Goal: Information Seeking & Learning: Check status

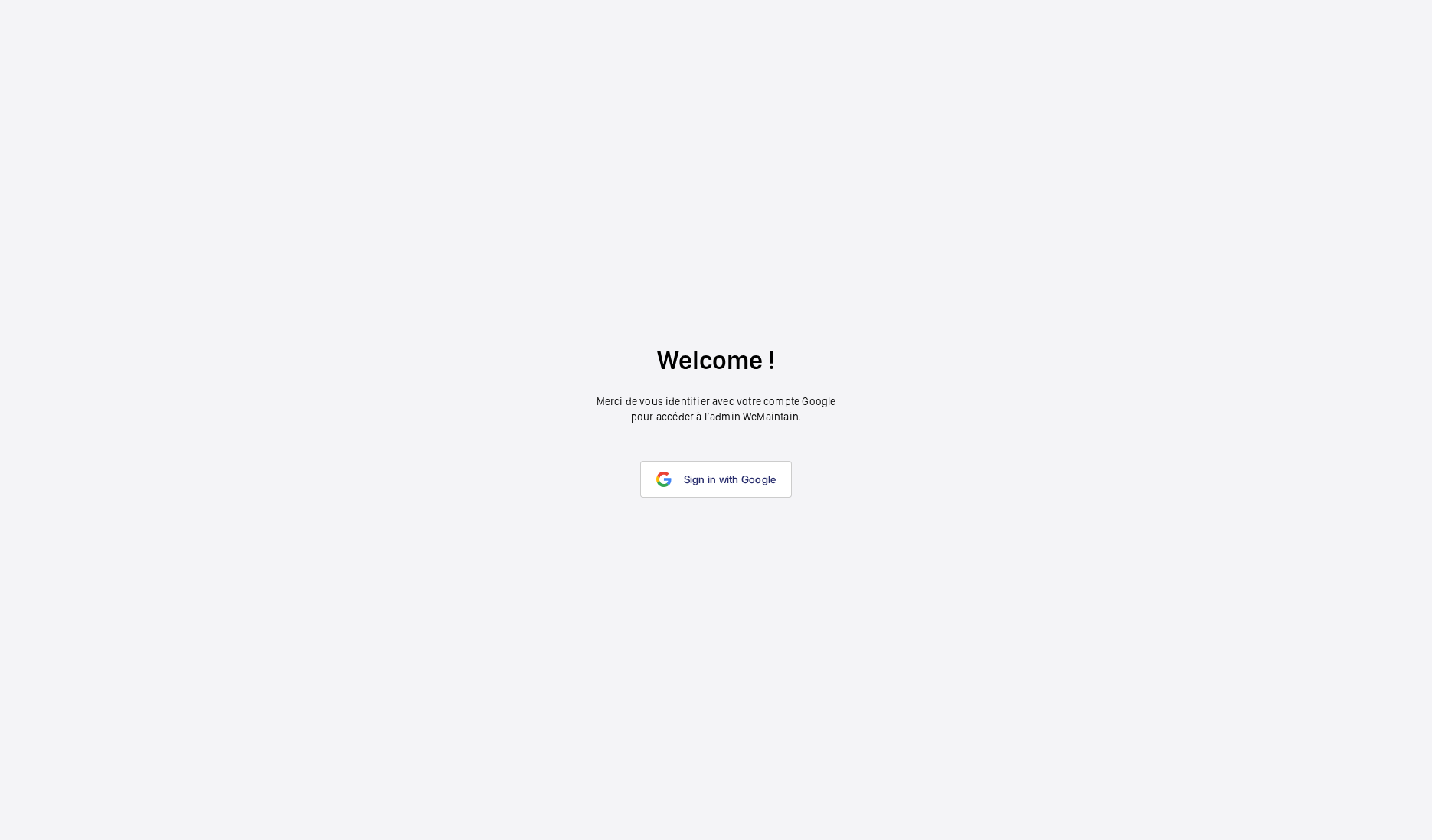
click at [715, 493] on link "Sign in with Google" at bounding box center [716, 479] width 152 height 37
click at [720, 487] on link "Sign in with Google" at bounding box center [716, 479] width 152 height 37
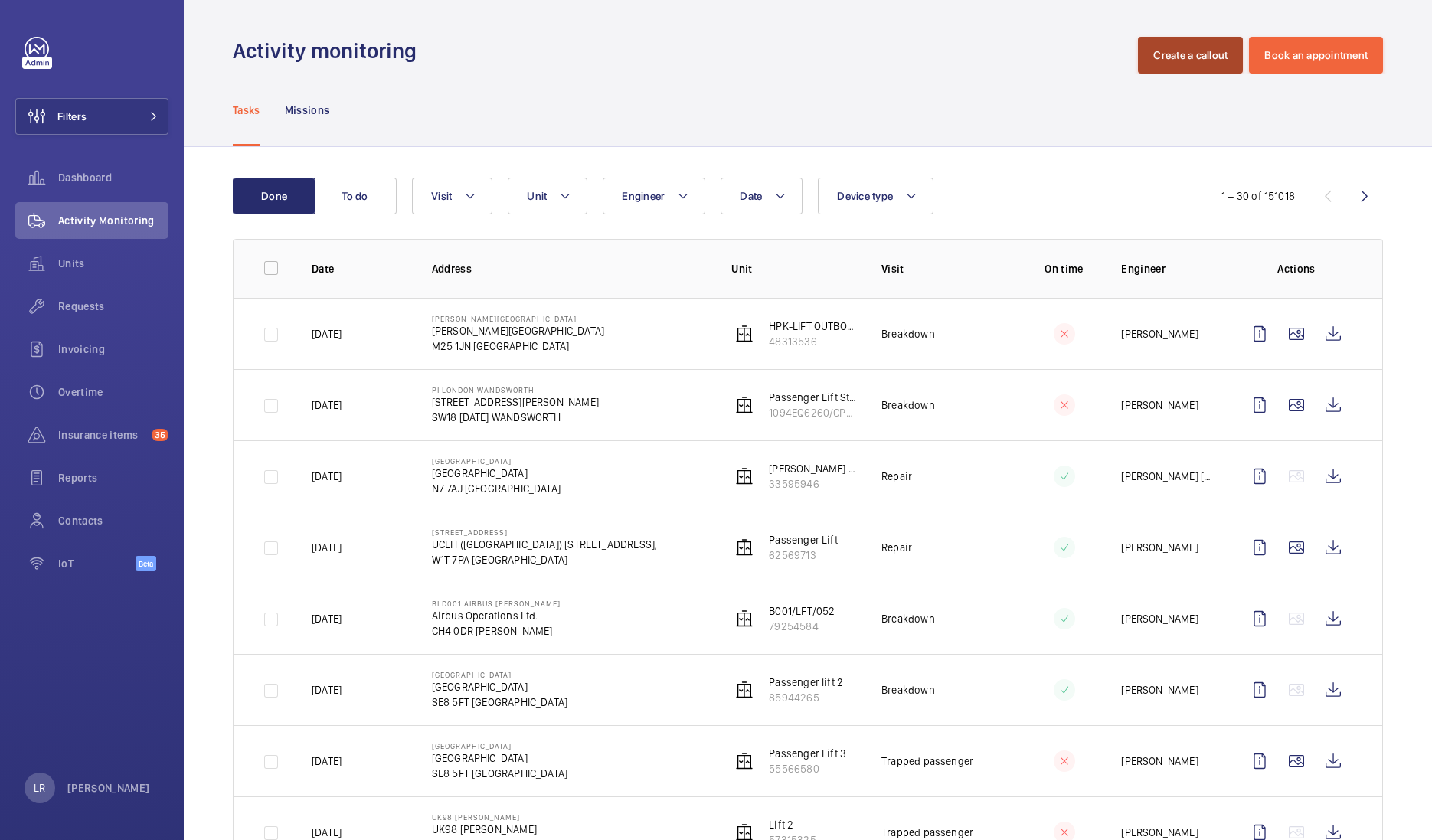
click at [1175, 65] on button "Create a callout" at bounding box center [1190, 55] width 105 height 37
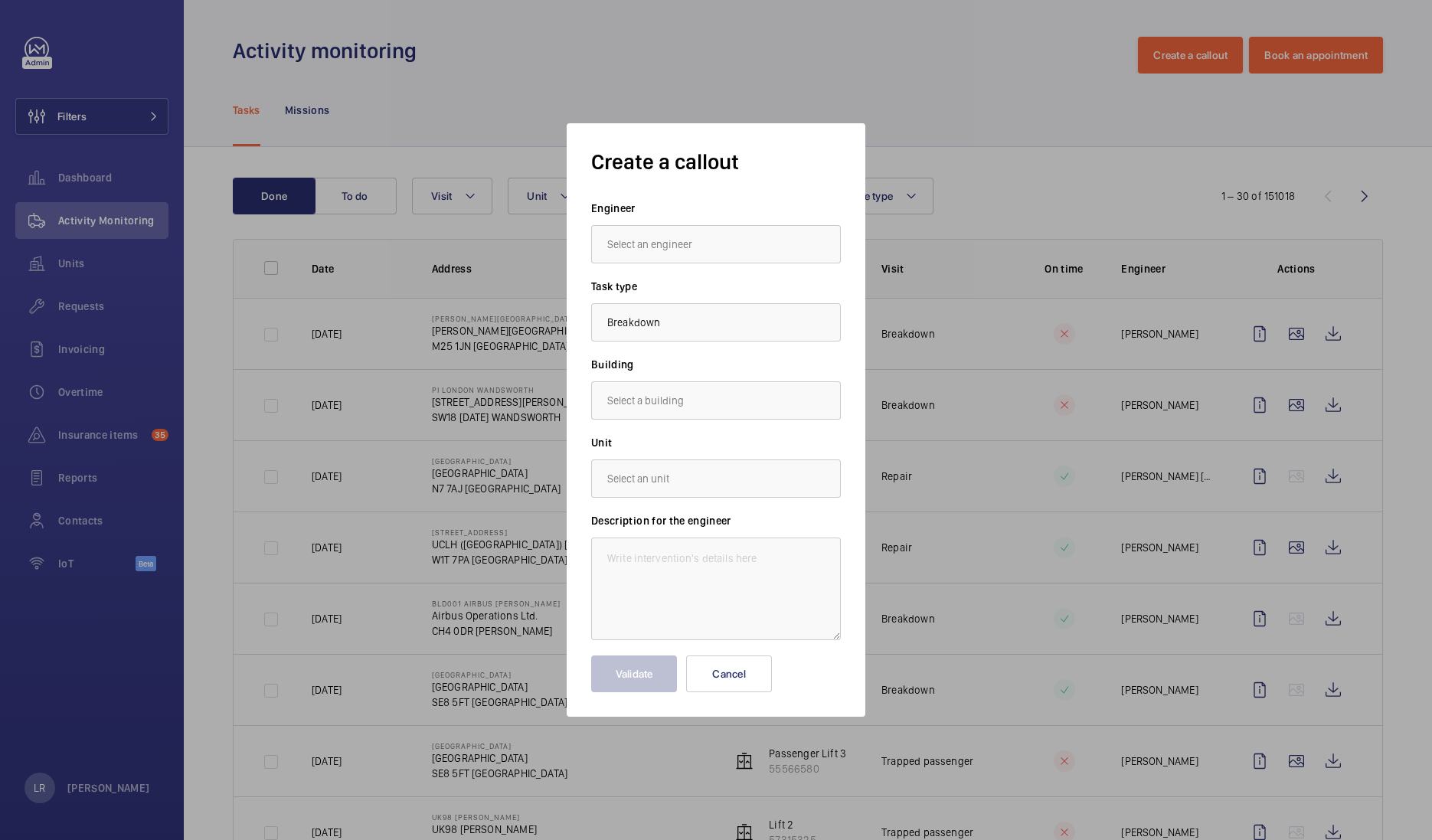
click at [1175, 65] on div at bounding box center [716, 420] width 1432 height 840
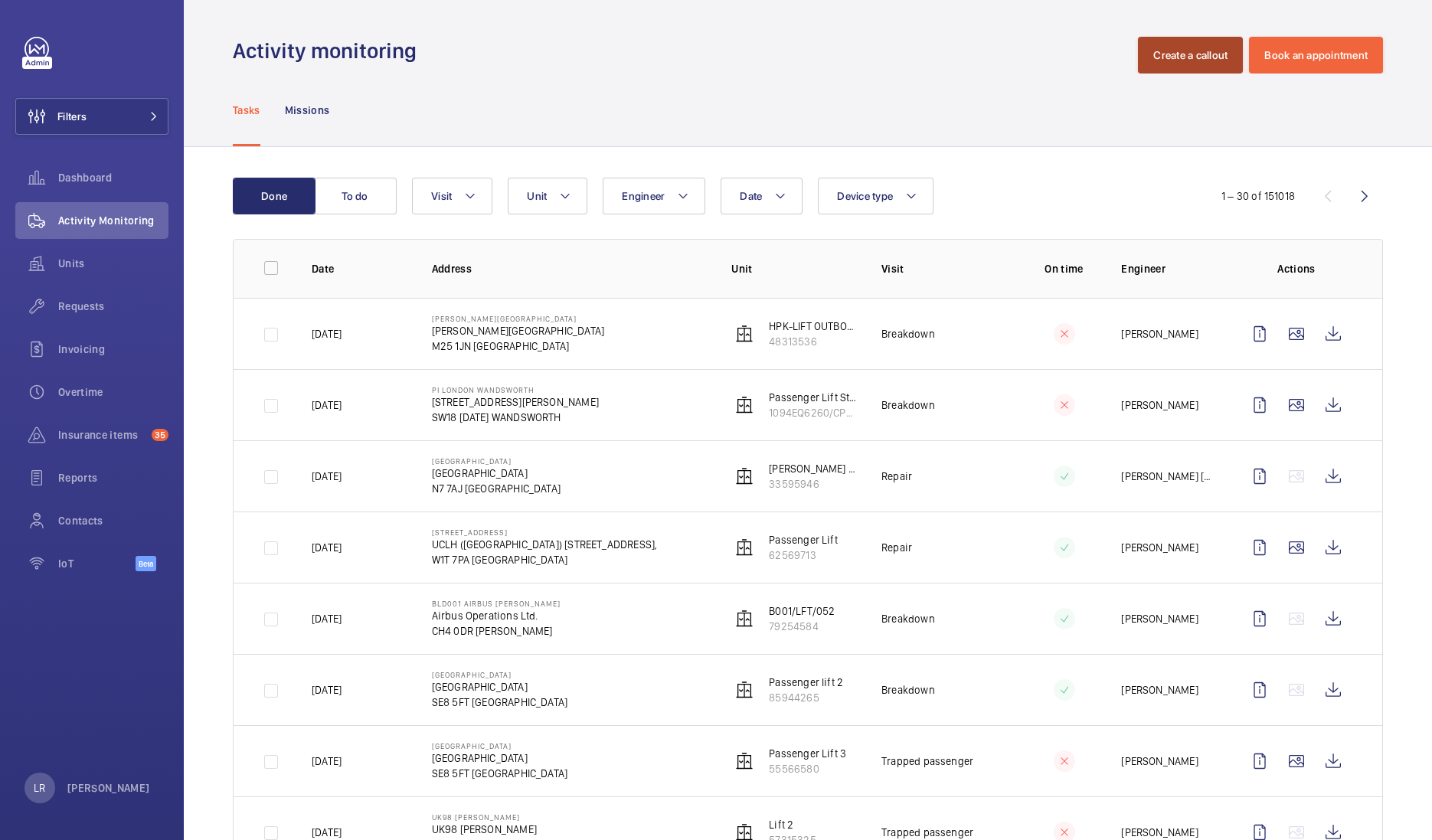
click at [1168, 38] on button "Create a callout" at bounding box center [1190, 55] width 105 height 37
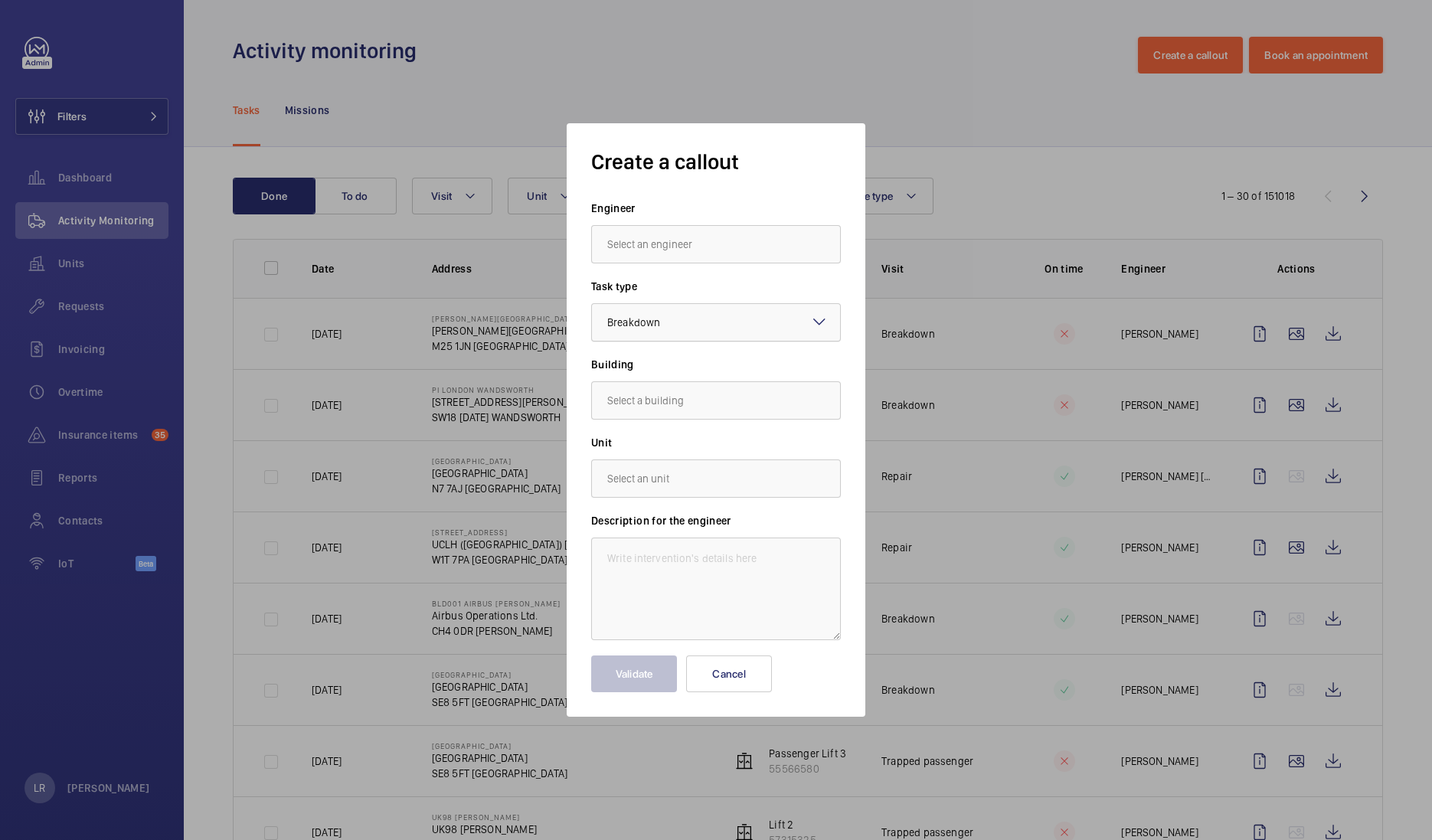
click at [796, 328] on div at bounding box center [716, 322] width 248 height 37
click at [743, 444] on span "Repair" at bounding box center [716, 444] width 218 height 15
click at [987, 253] on div at bounding box center [716, 420] width 1432 height 840
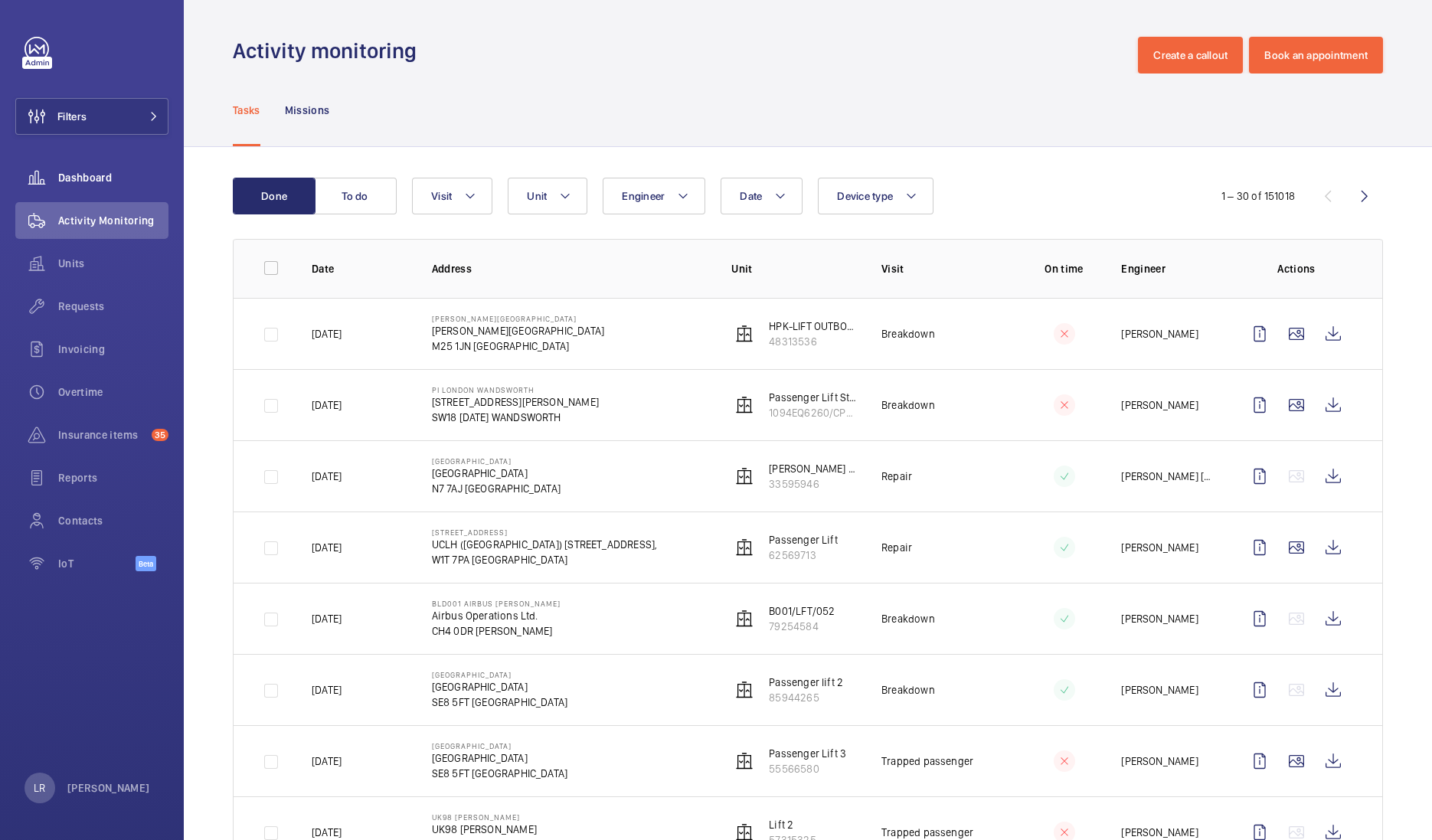
click at [129, 178] on span "Dashboard" at bounding box center [114, 177] width 111 height 15
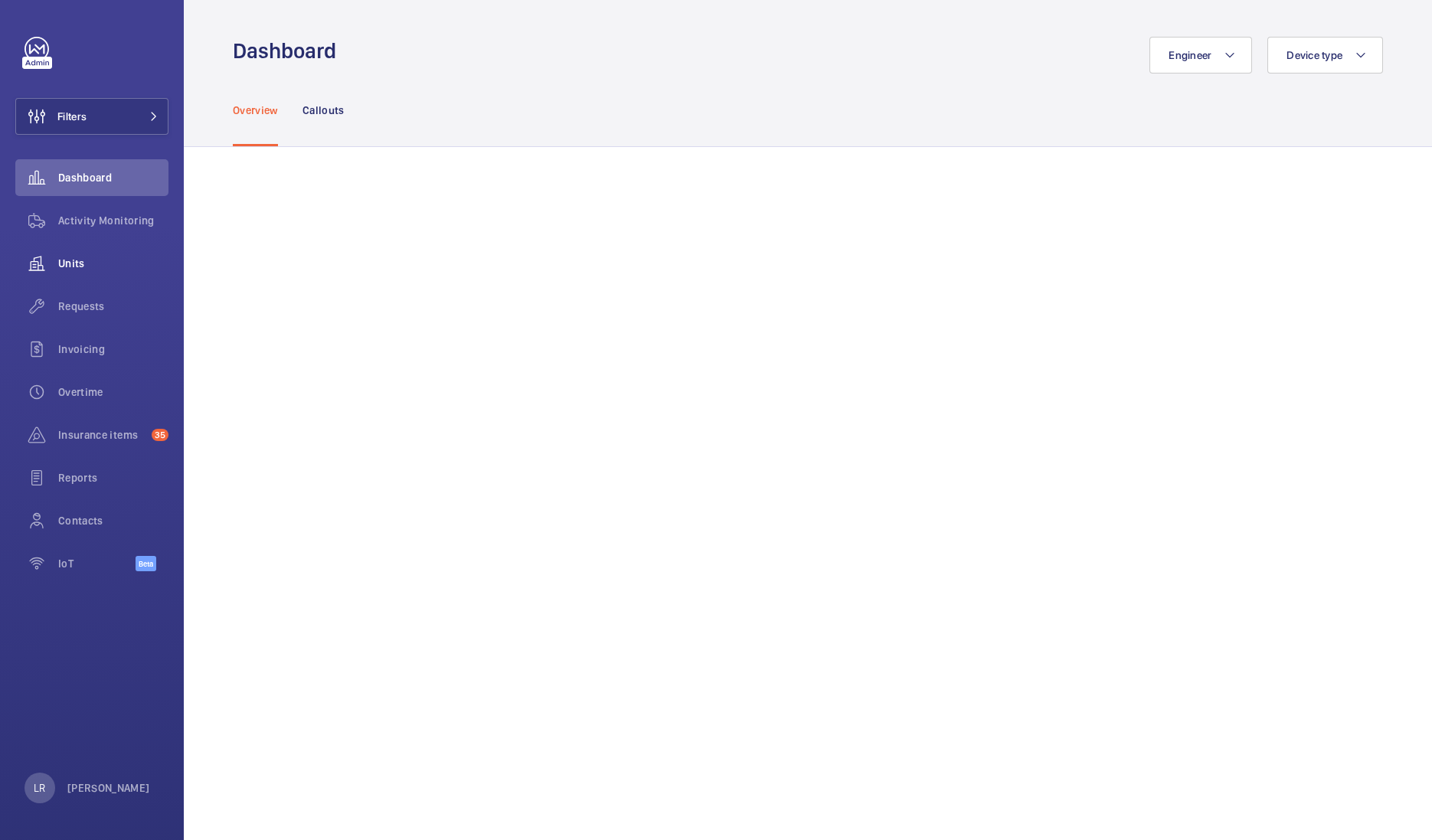
click at [118, 264] on span "Units" at bounding box center [114, 263] width 111 height 15
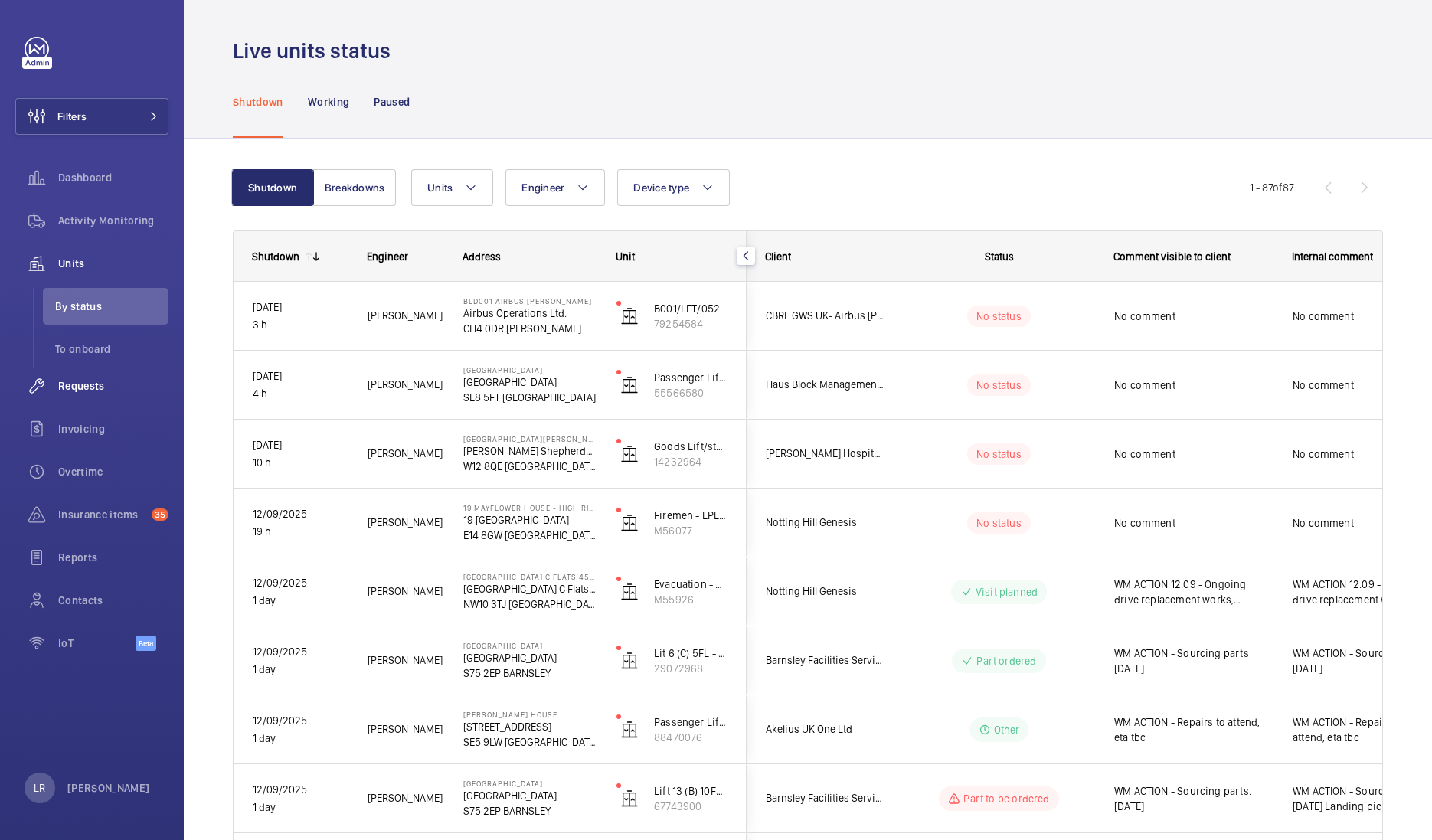
click at [111, 397] on div "Requests" at bounding box center [92, 386] width 153 height 37
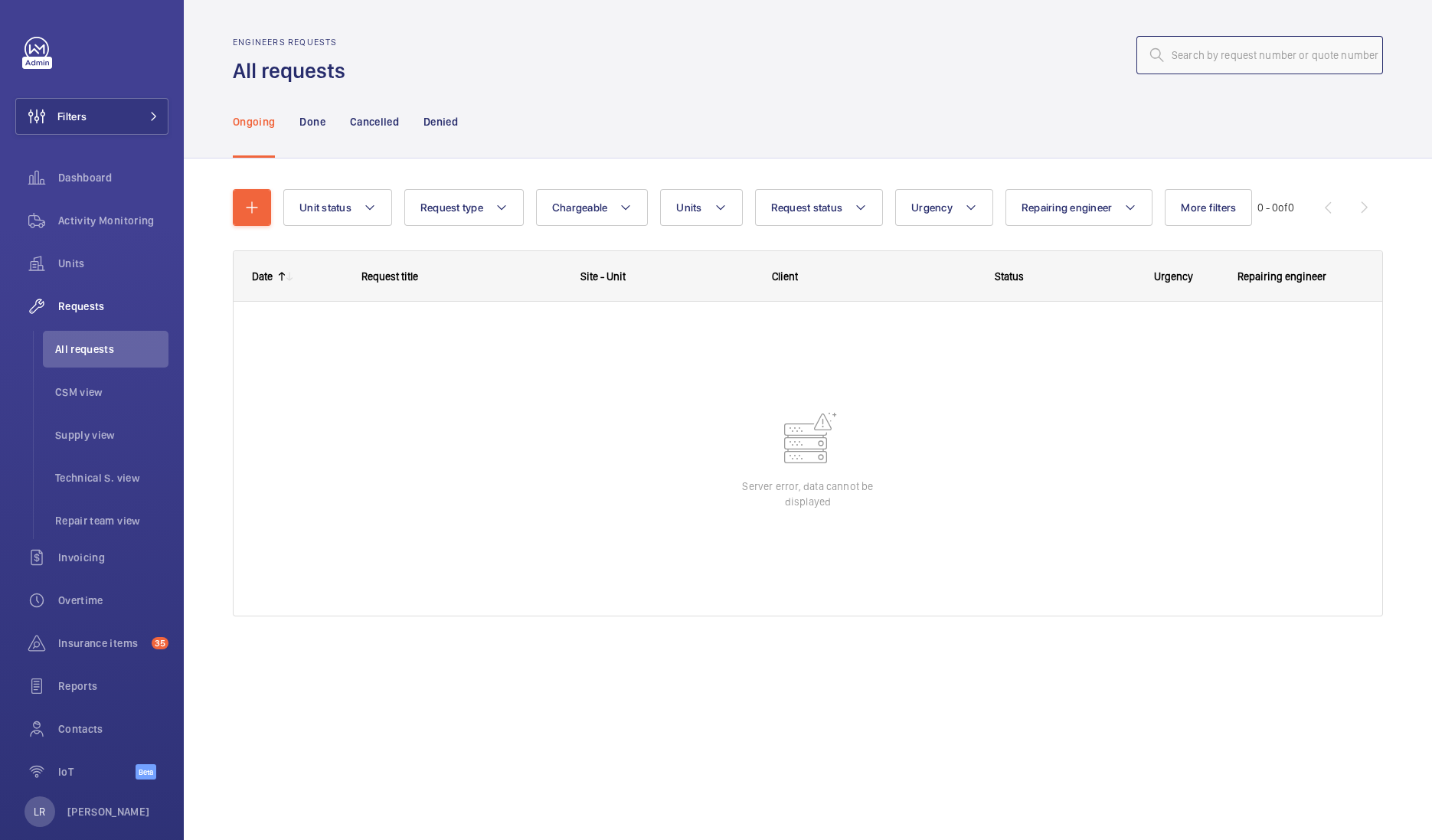
click at [1289, 62] on input "text" at bounding box center [1260, 55] width 246 height 39
paste input "R25-00486"
type input "R25-00486"
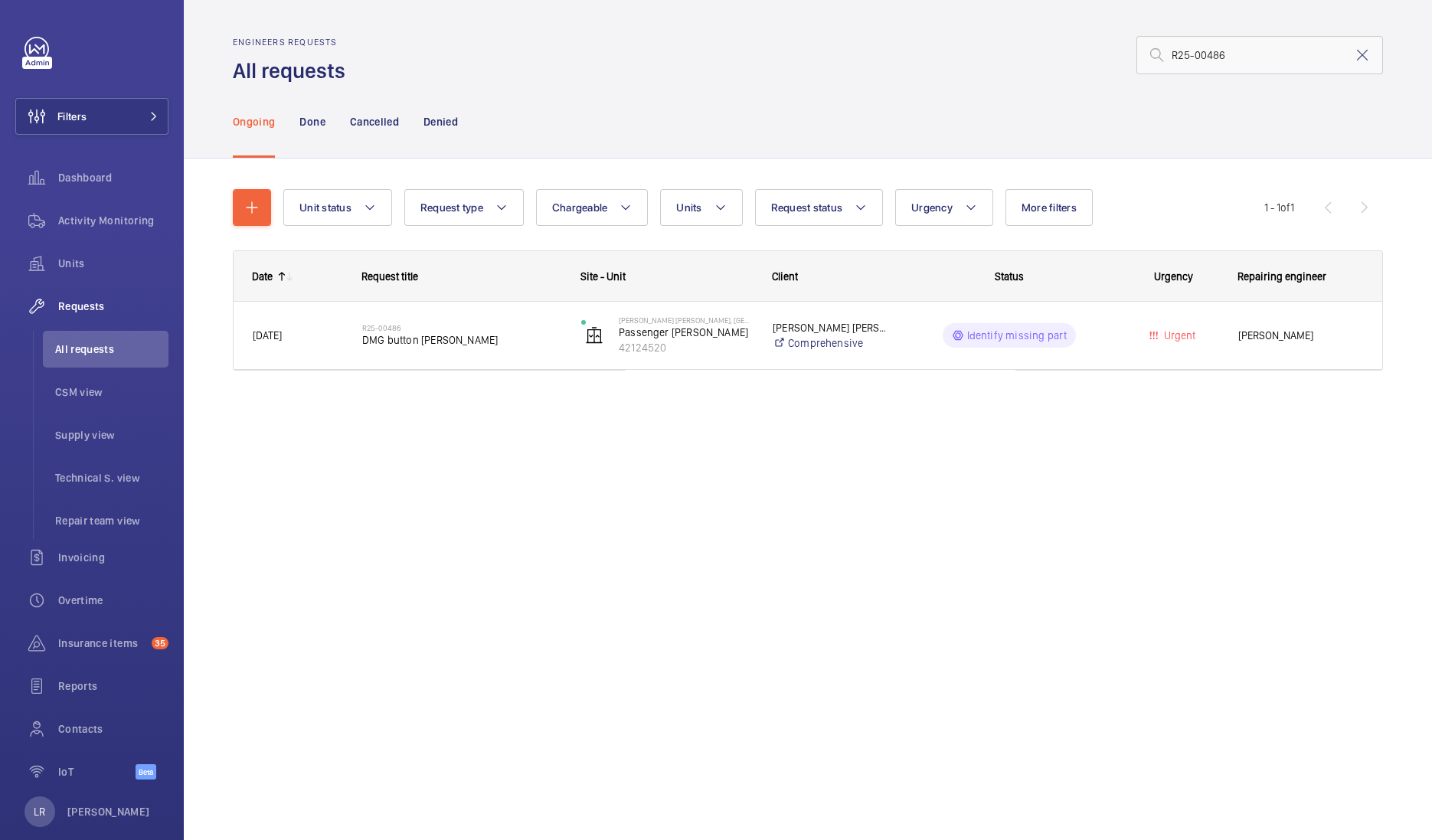
click at [450, 344] on span "DMG button Orona" at bounding box center [462, 339] width 199 height 15
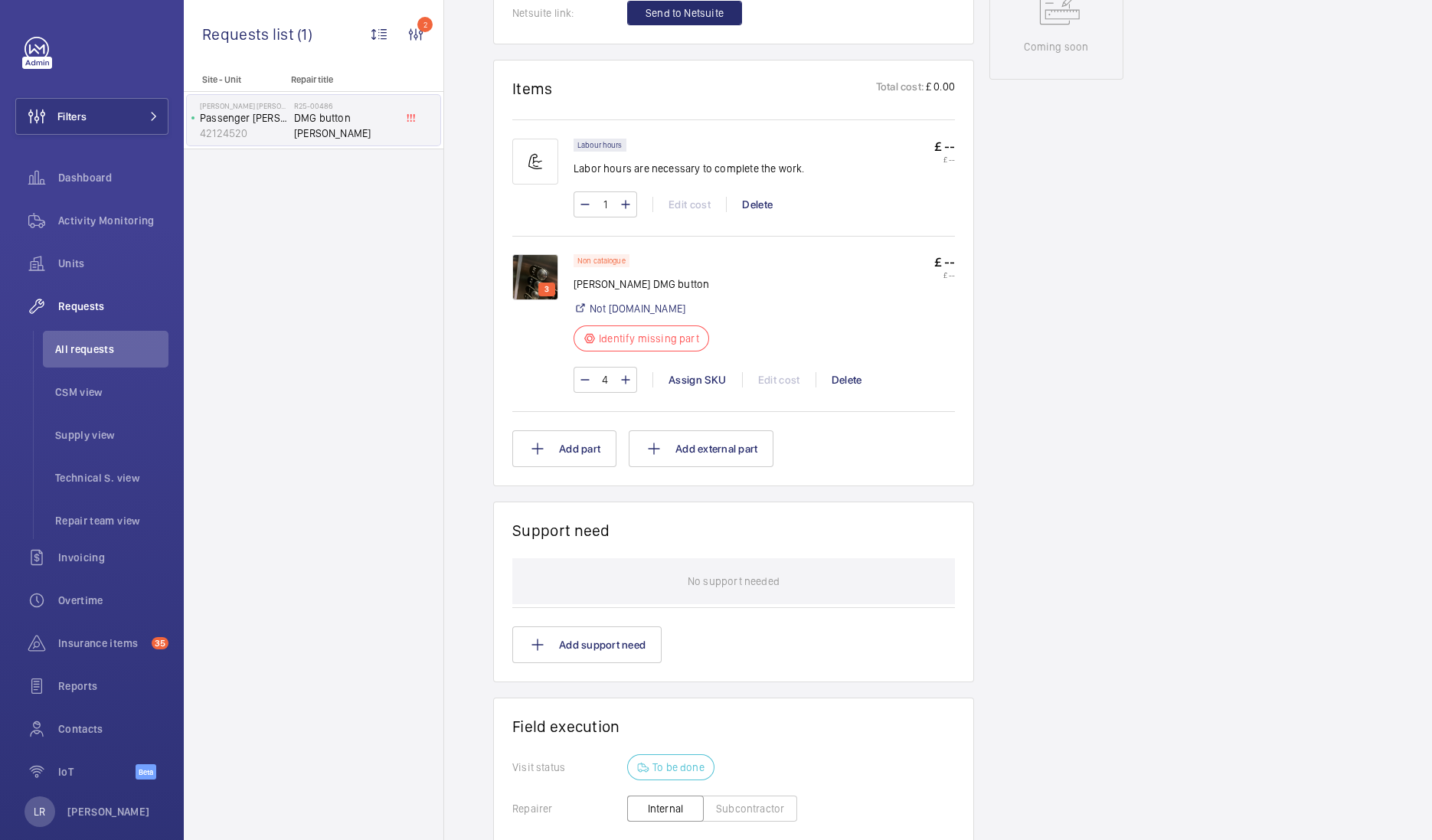
scroll to position [858, 0]
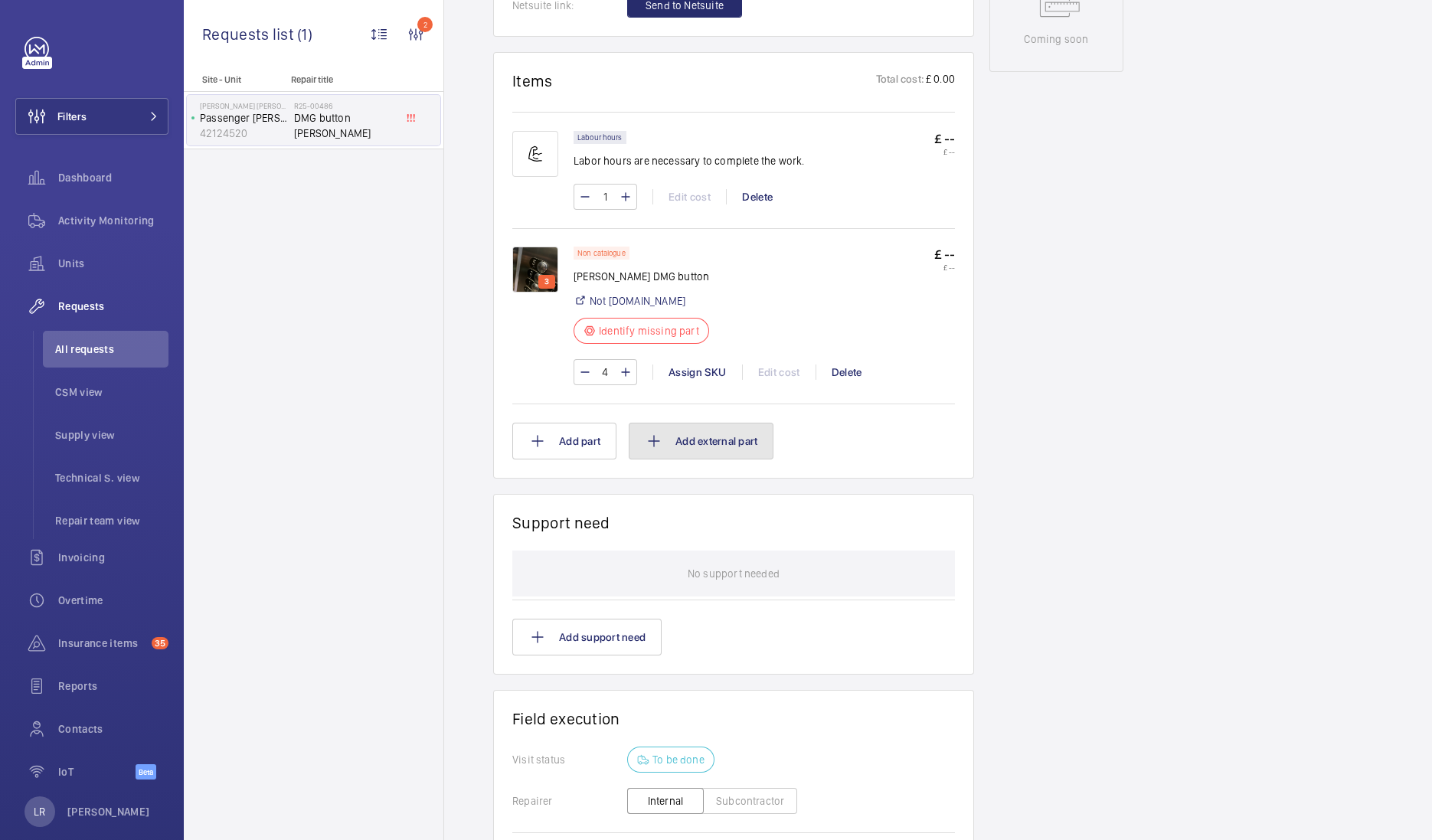
click at [705, 455] on button "Add external part" at bounding box center [701, 441] width 144 height 37
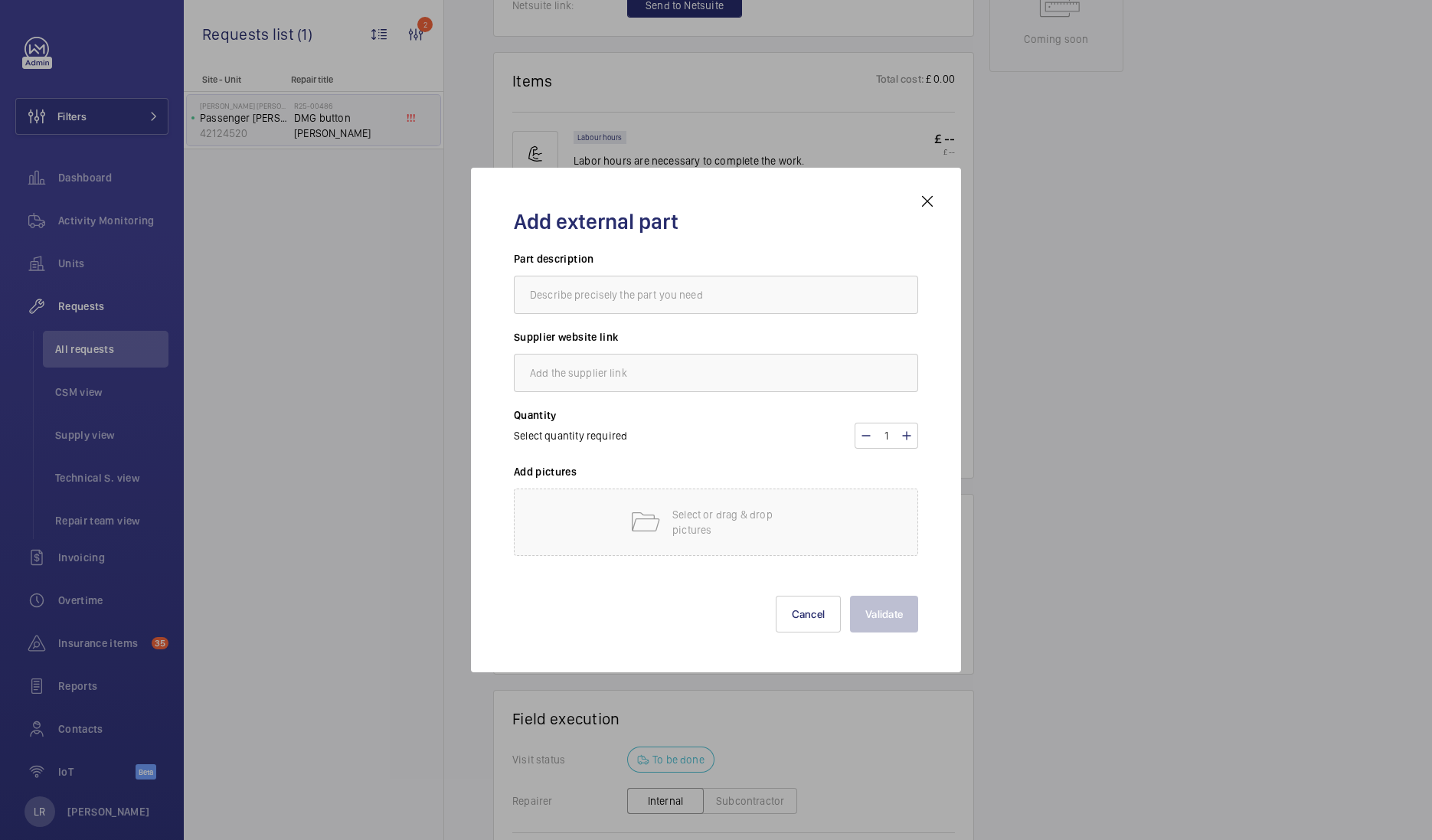
click at [930, 205] on mat-icon at bounding box center [927, 201] width 18 height 18
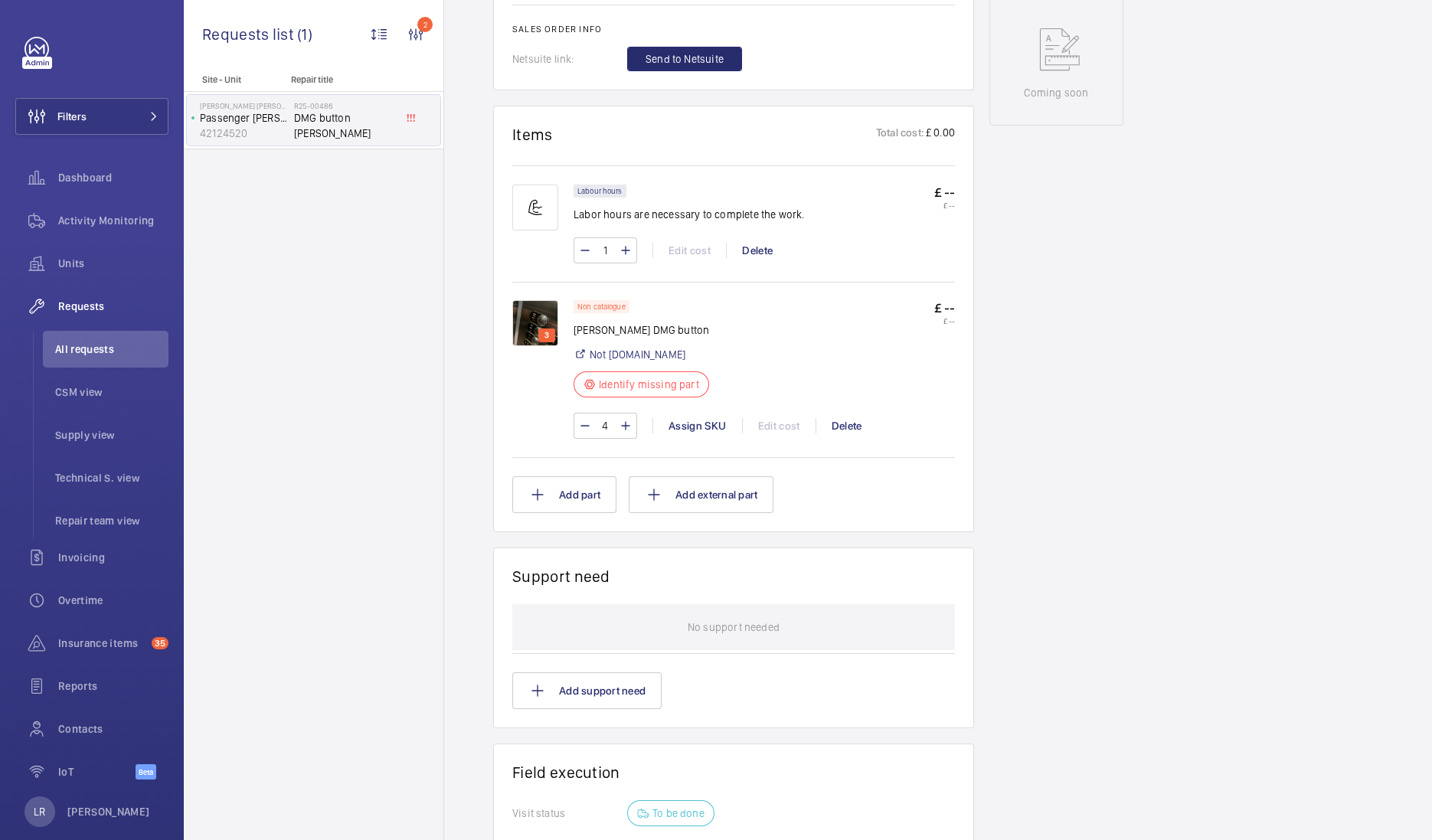
scroll to position [803, 0]
click at [519, 321] on img at bounding box center [535, 324] width 46 height 46
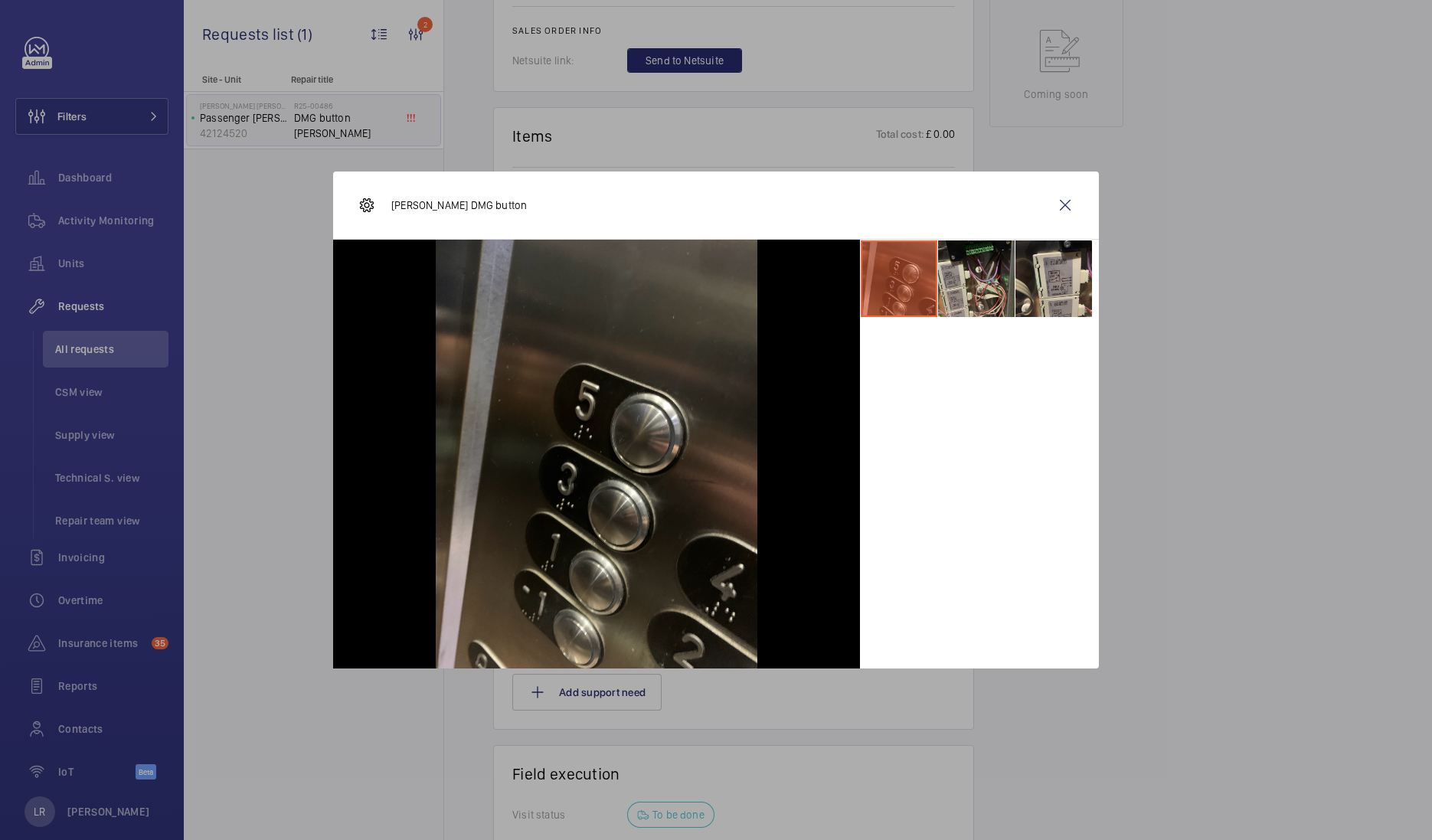
click at [511, 321] on img at bounding box center [596, 454] width 321 height 429
click at [1063, 295] on li at bounding box center [1054, 279] width 77 height 77
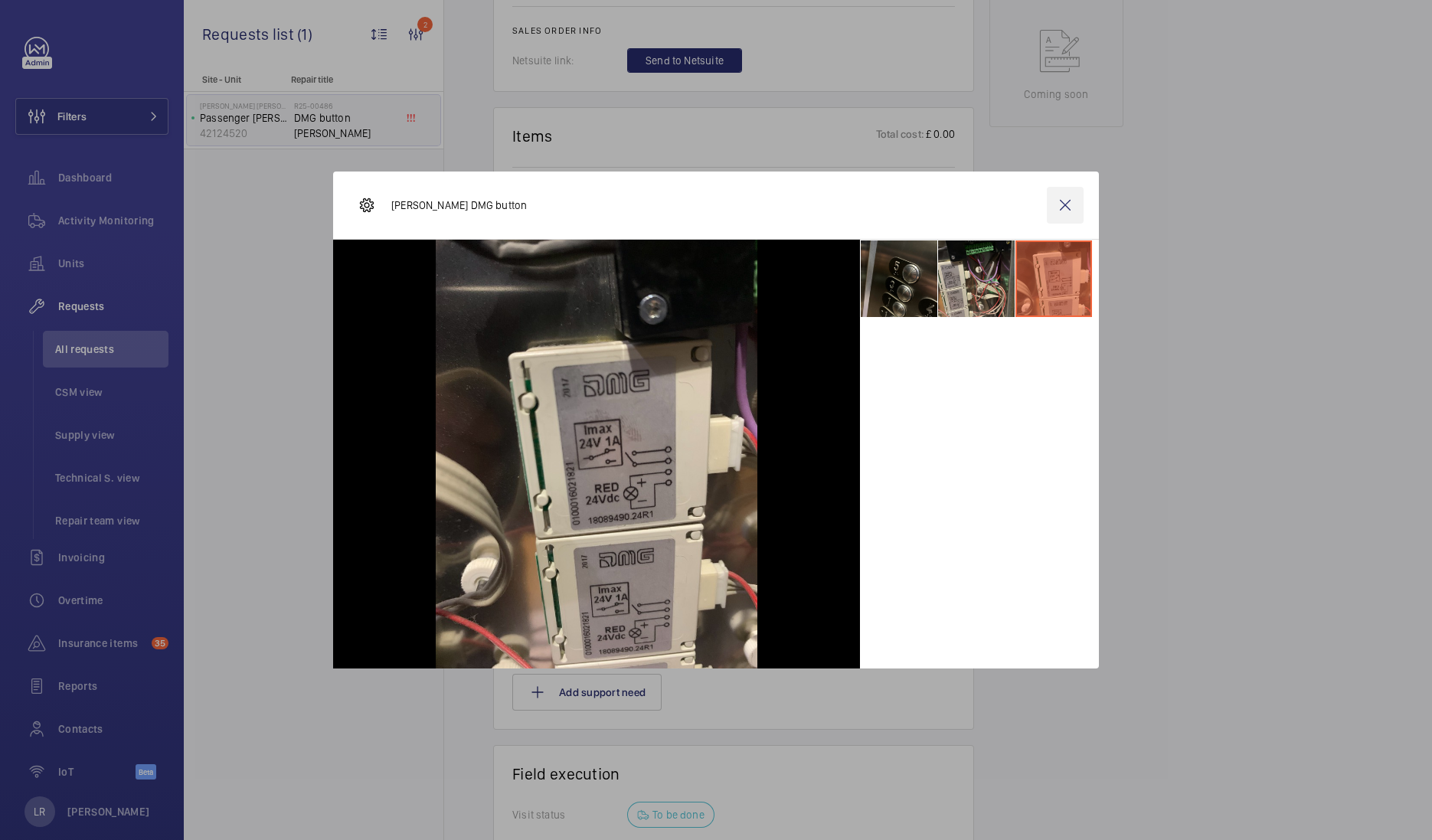
click at [1052, 203] on wm-front-icon-button at bounding box center [1065, 205] width 37 height 37
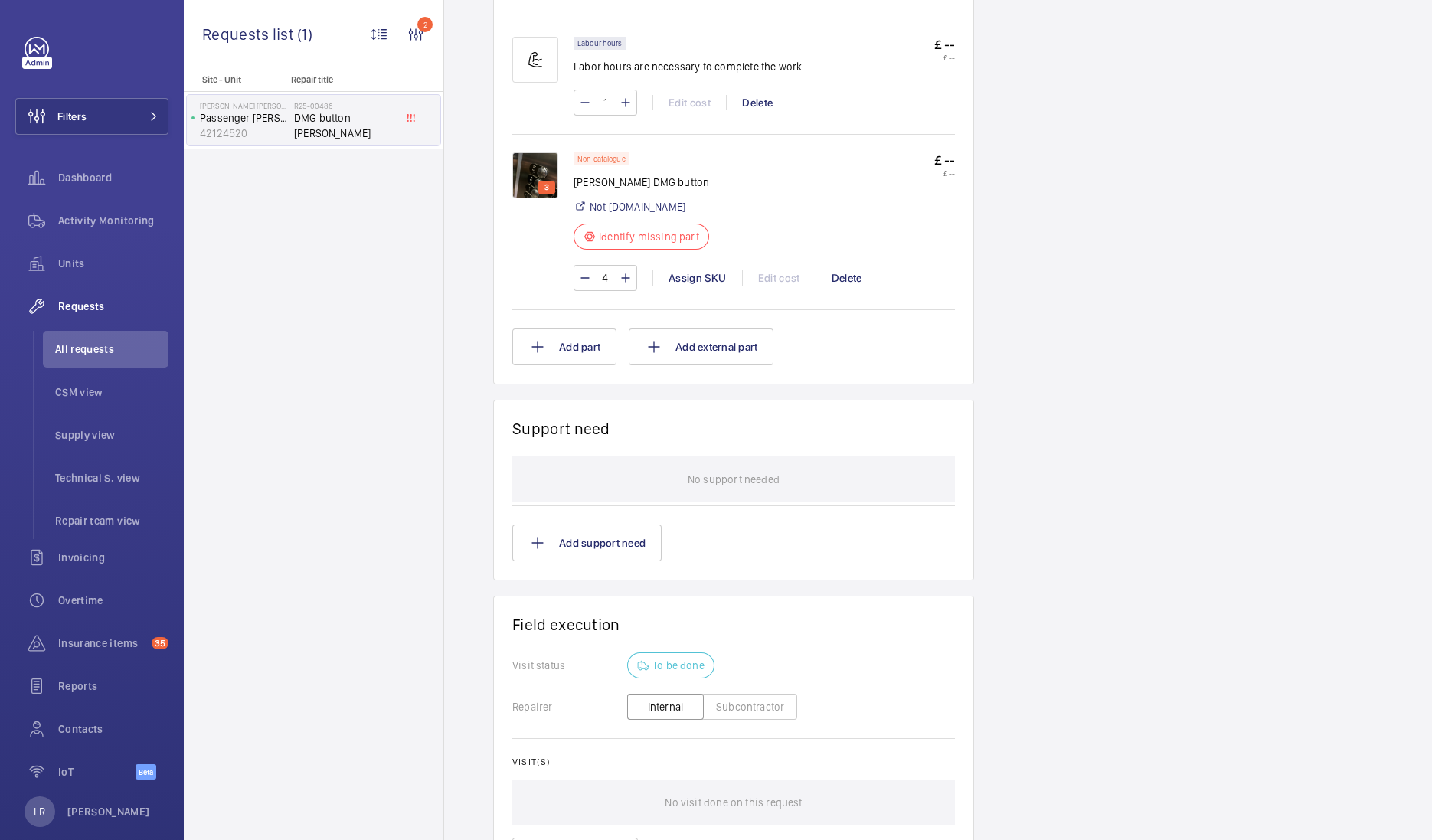
scroll to position [820, 0]
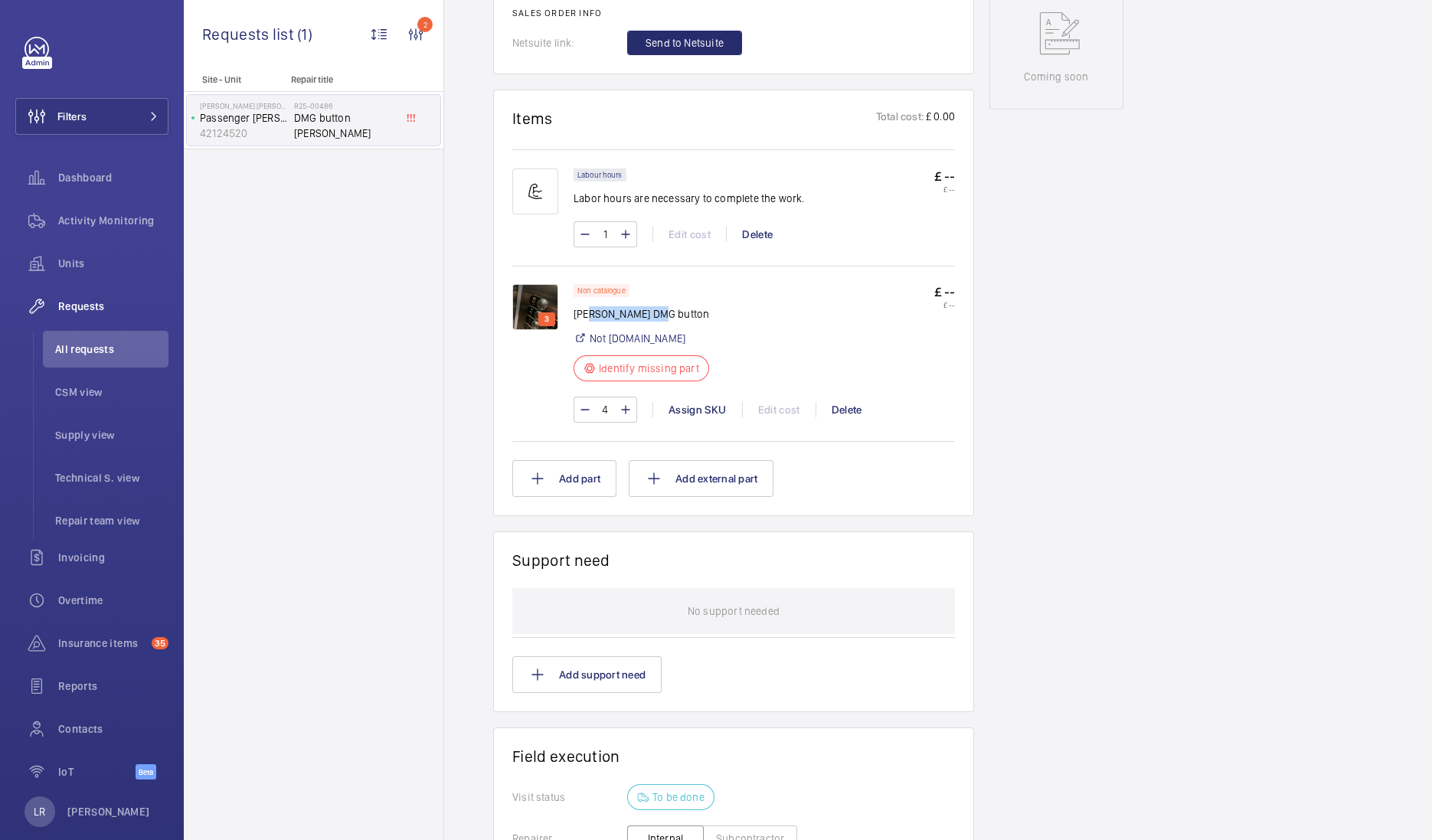
drag, startPoint x: 664, startPoint y: 310, endPoint x: 592, endPoint y: 310, distance: 72.0
click at [592, 310] on p "Orona DMG button" at bounding box center [646, 313] width 144 height 15
click at [1156, 402] on div "Engineers requests R25-00486 A repair request was created on 2025-01-13 for a f…" at bounding box center [939, 231] width 988 height 1805
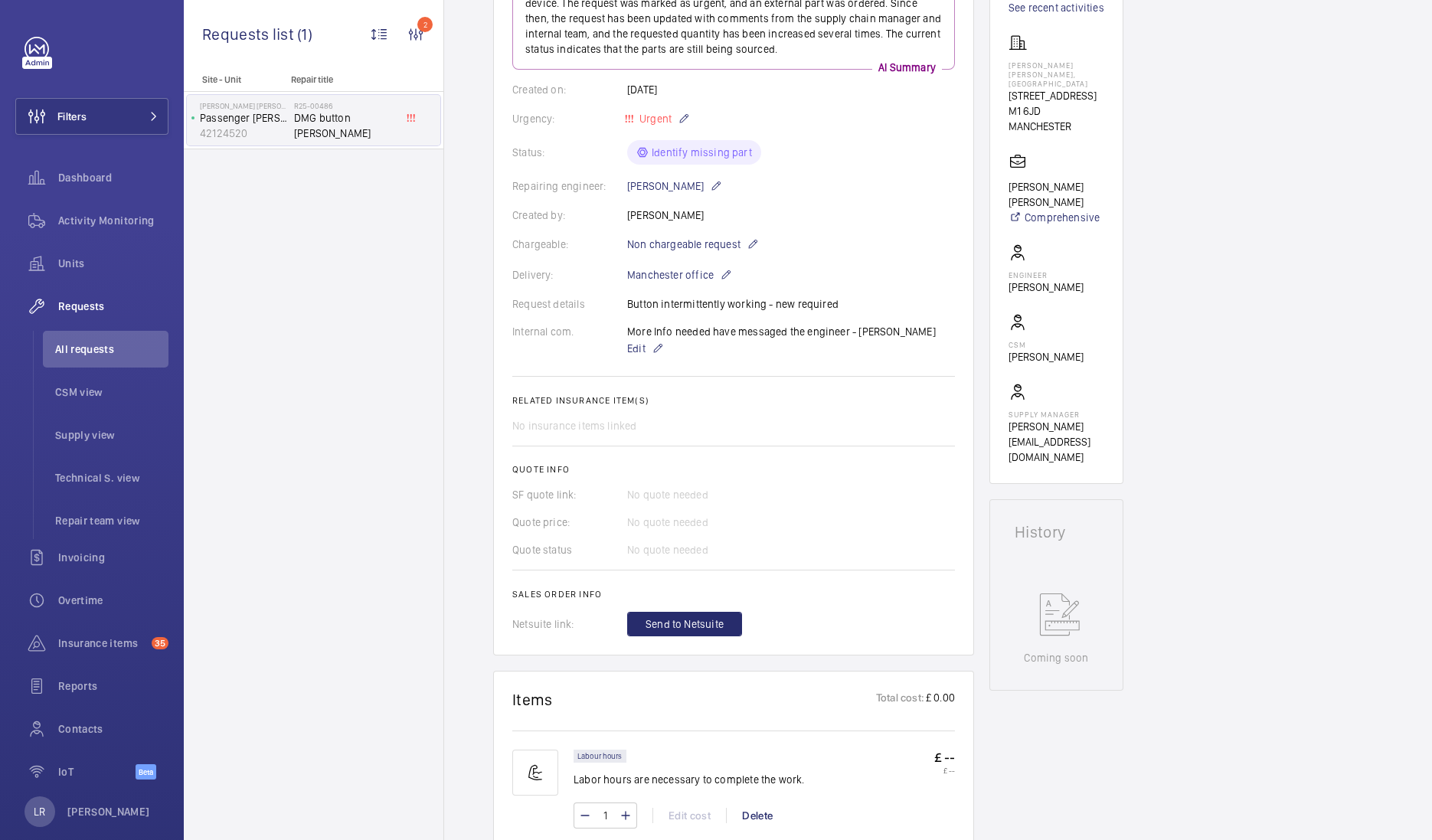
scroll to position [0, 0]
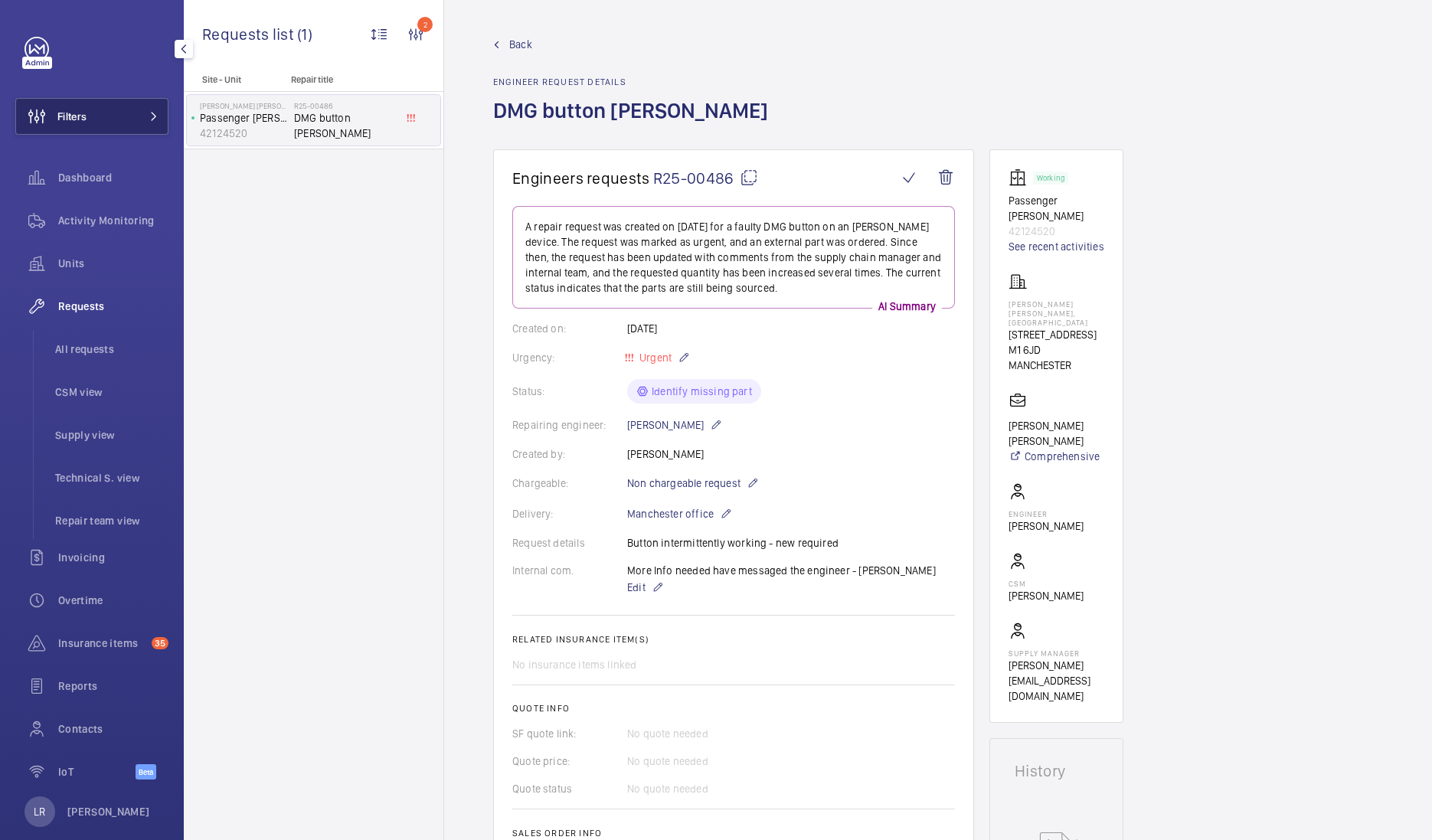
click at [125, 122] on button "Filters" at bounding box center [92, 116] width 153 height 37
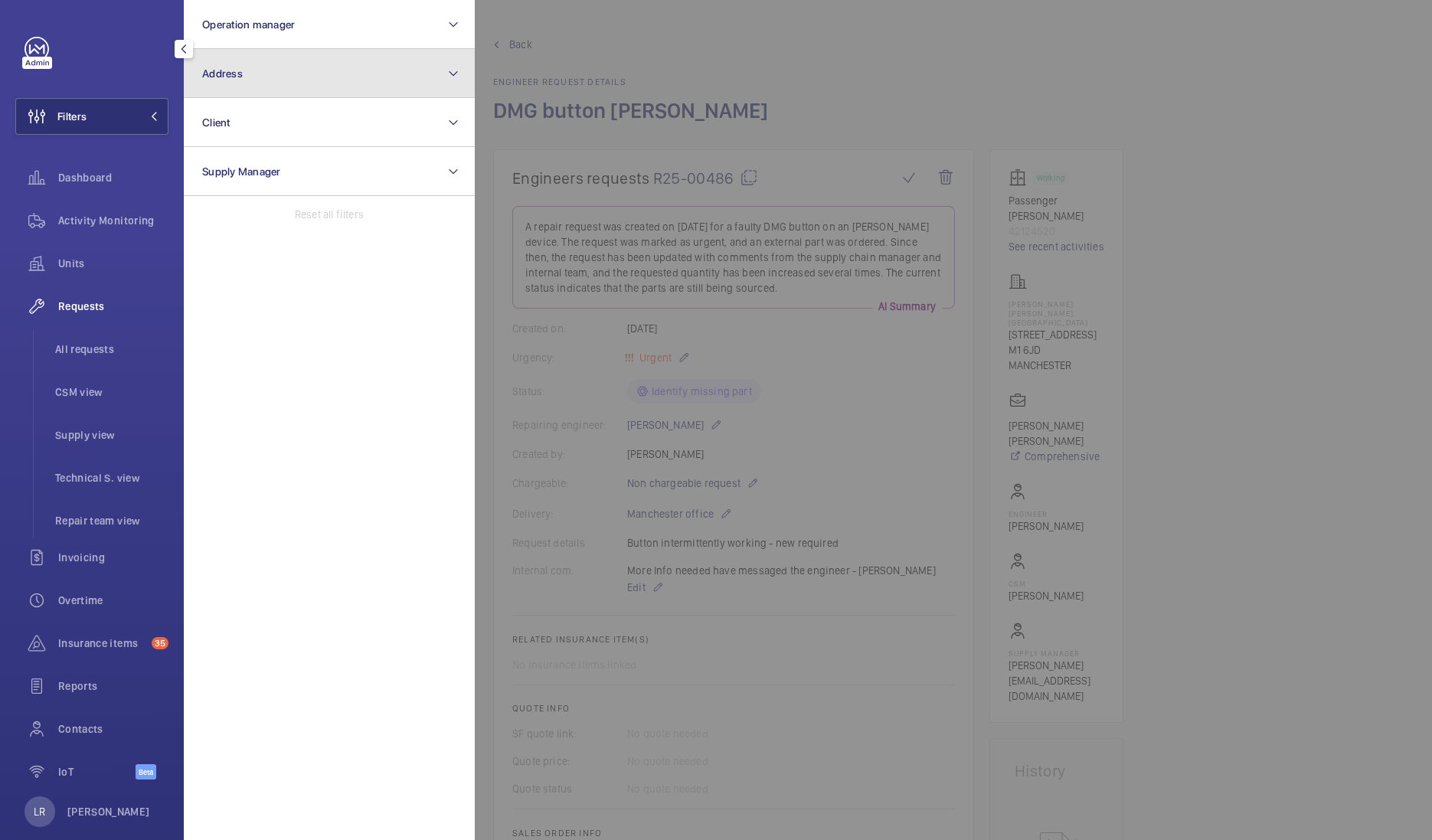
click at [242, 90] on button "Address" at bounding box center [329, 73] width 291 height 49
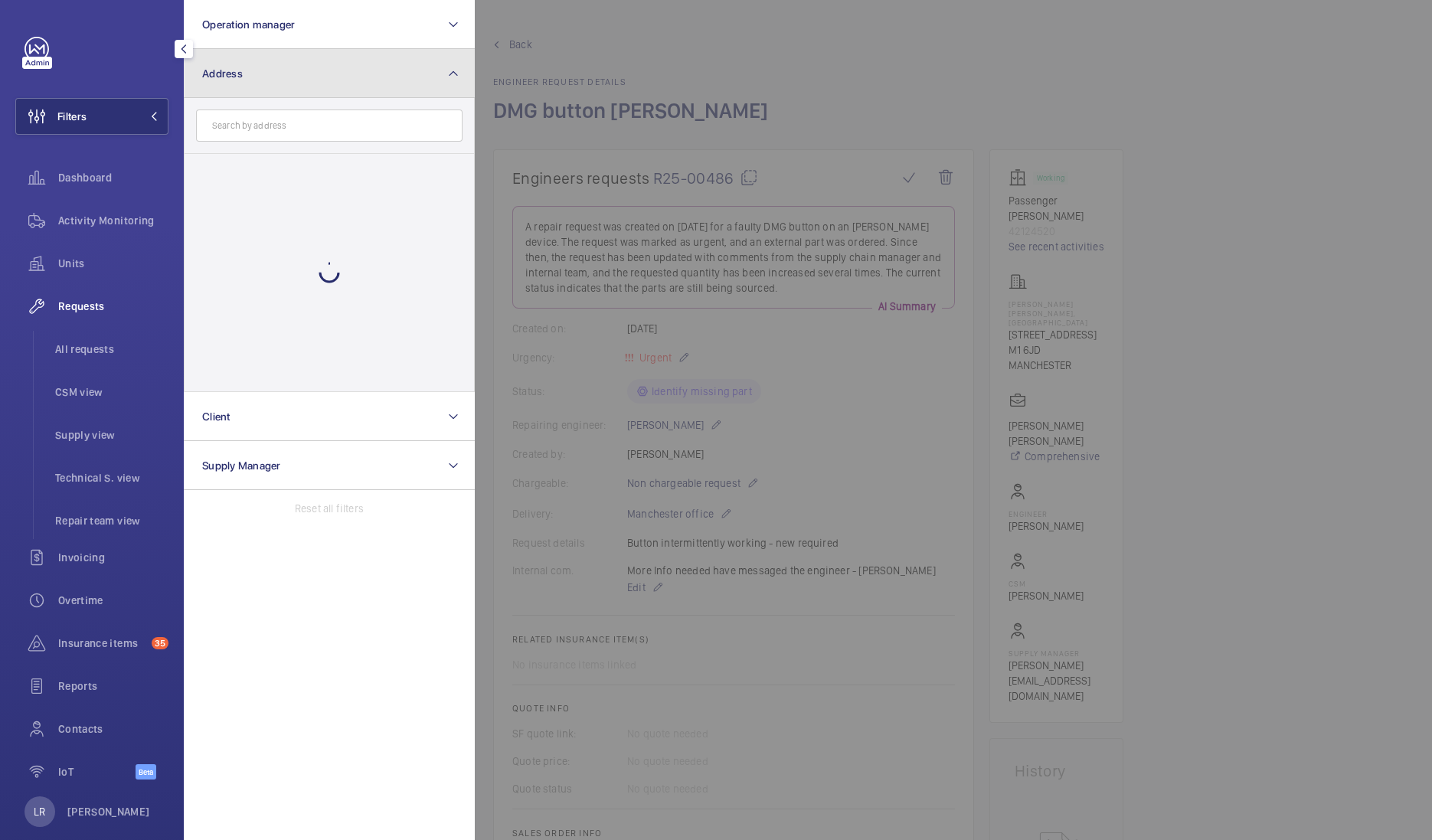
click at [301, 51] on button "Address" at bounding box center [329, 73] width 291 height 49
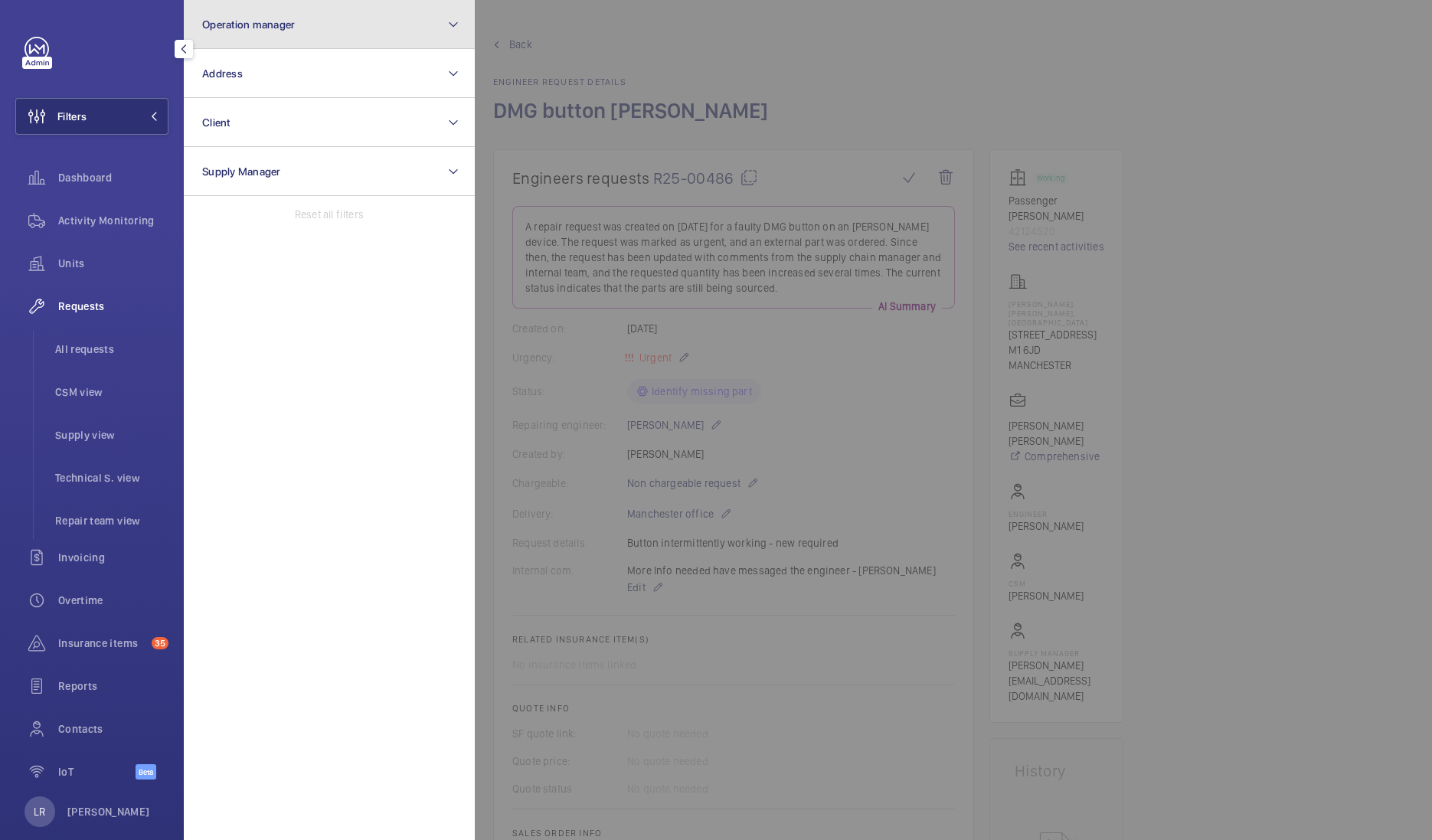
click at [314, 30] on button "Operation manager" at bounding box center [329, 24] width 291 height 49
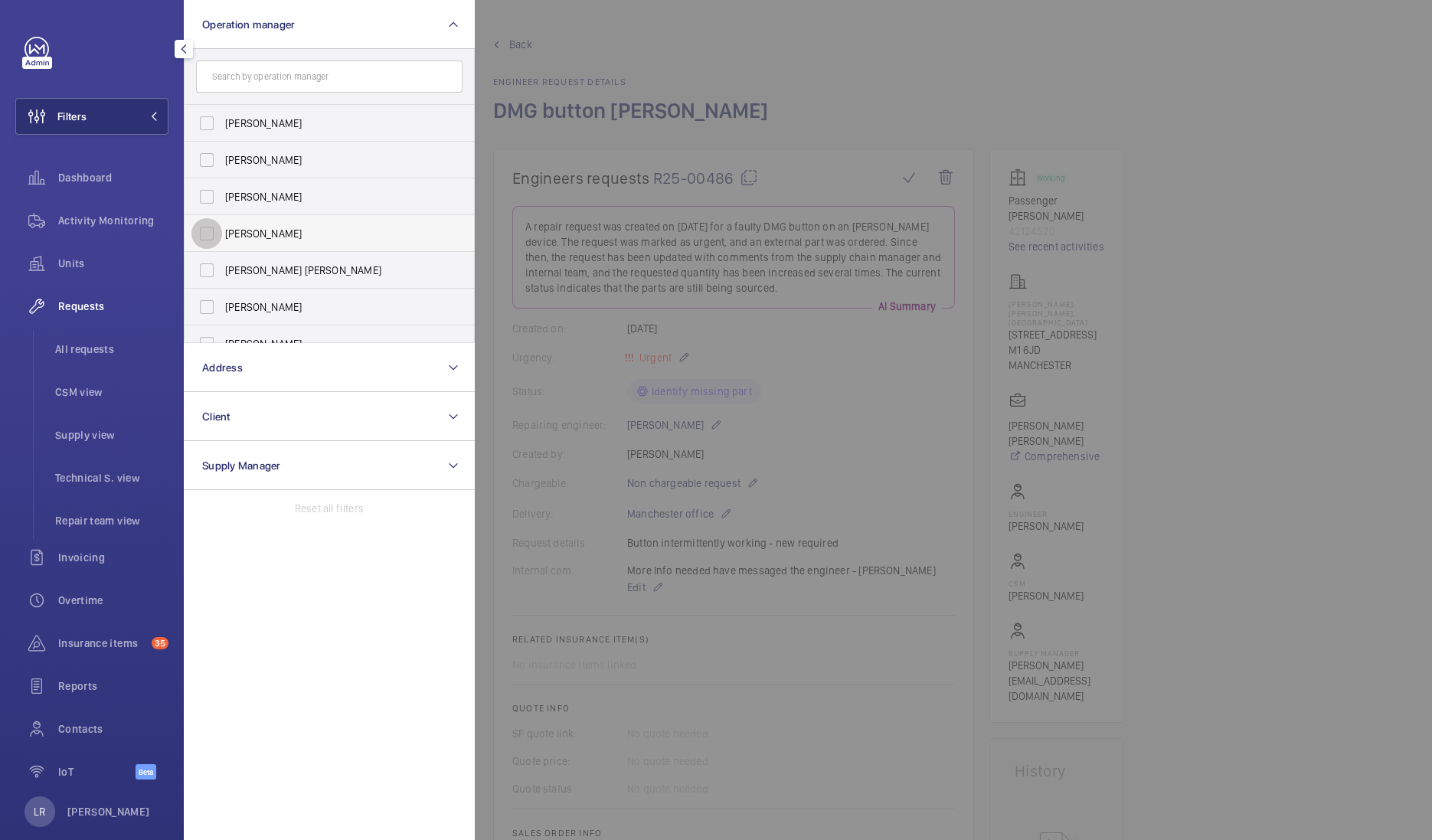
click at [208, 231] on input "Connor Dudley" at bounding box center [207, 234] width 31 height 31
checkbox input "true"
click at [475, 150] on div at bounding box center [1191, 420] width 1432 height 840
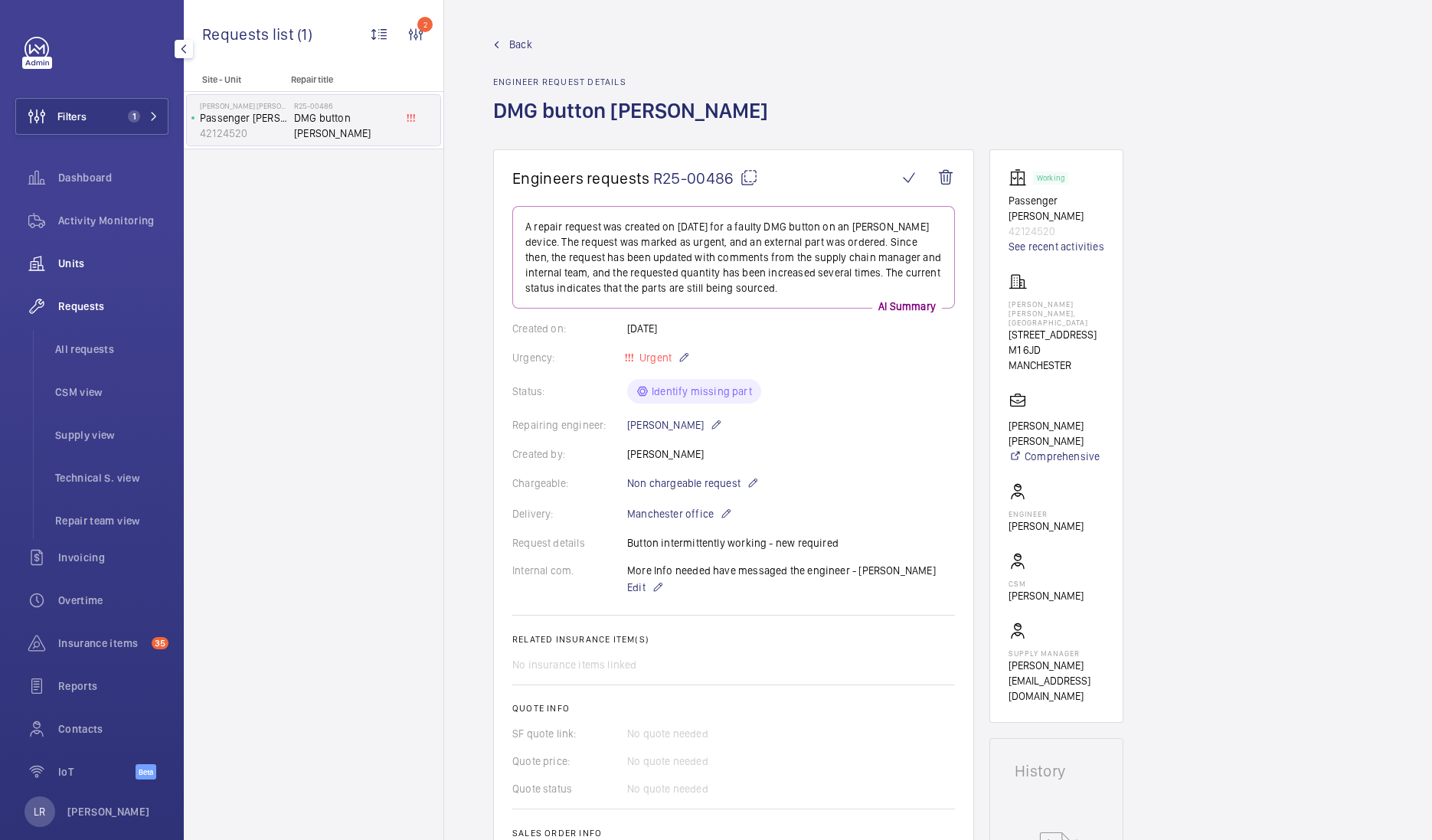
click at [92, 258] on span "Units" at bounding box center [114, 263] width 111 height 15
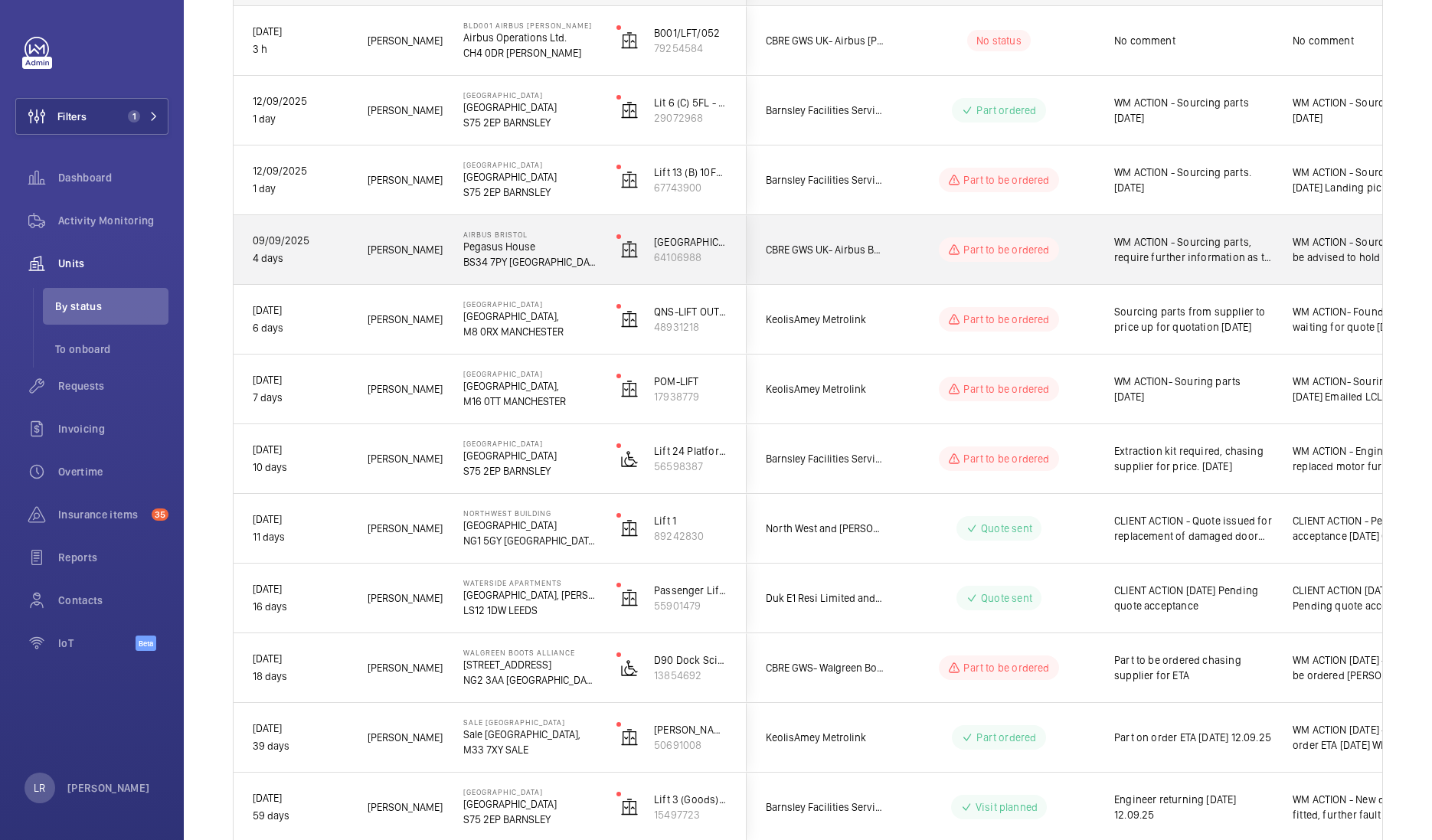
scroll to position [437, 0]
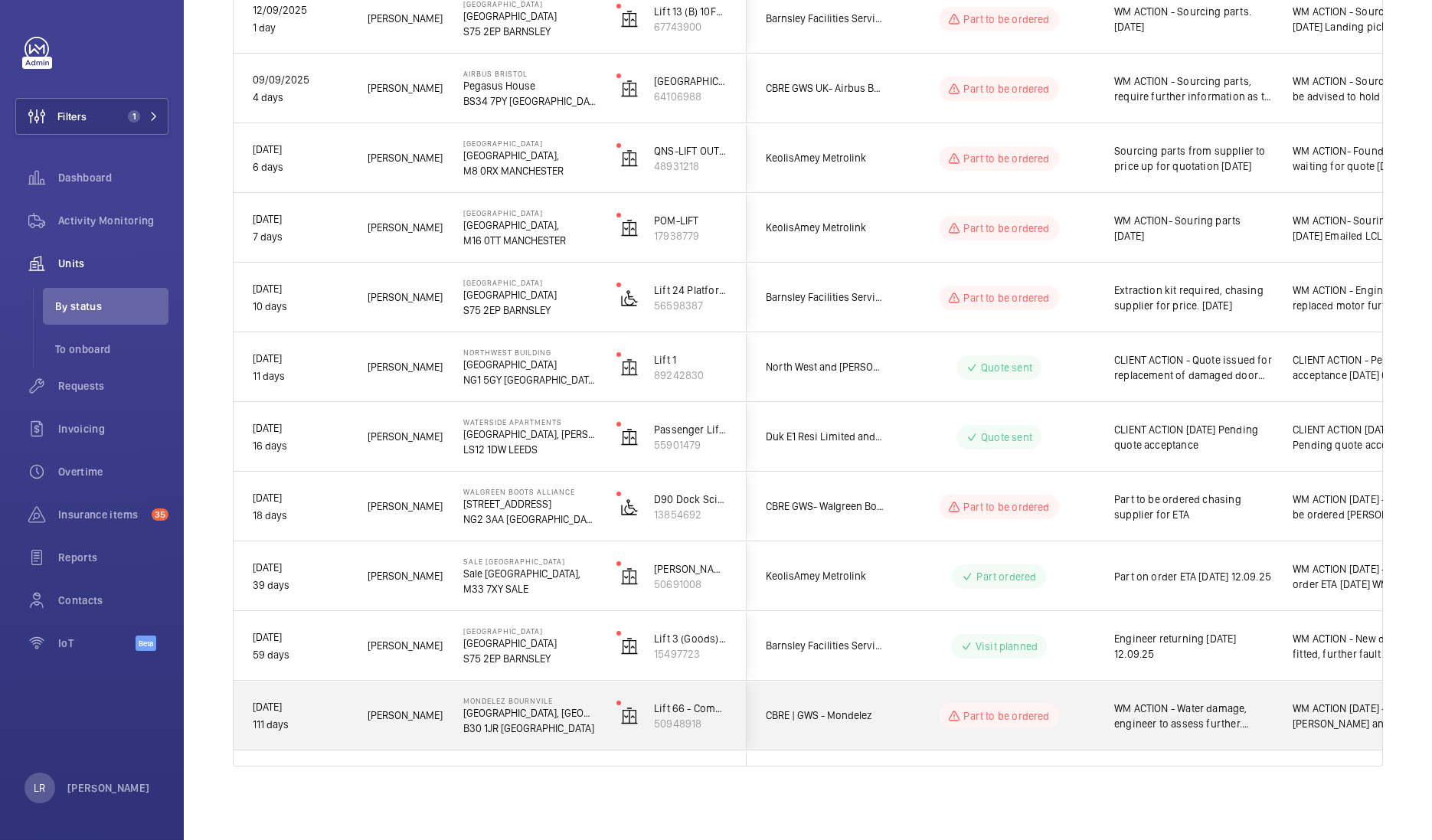
click at [553, 726] on p "B30 1JR BIRMINGHAM" at bounding box center [530, 728] width 133 height 15
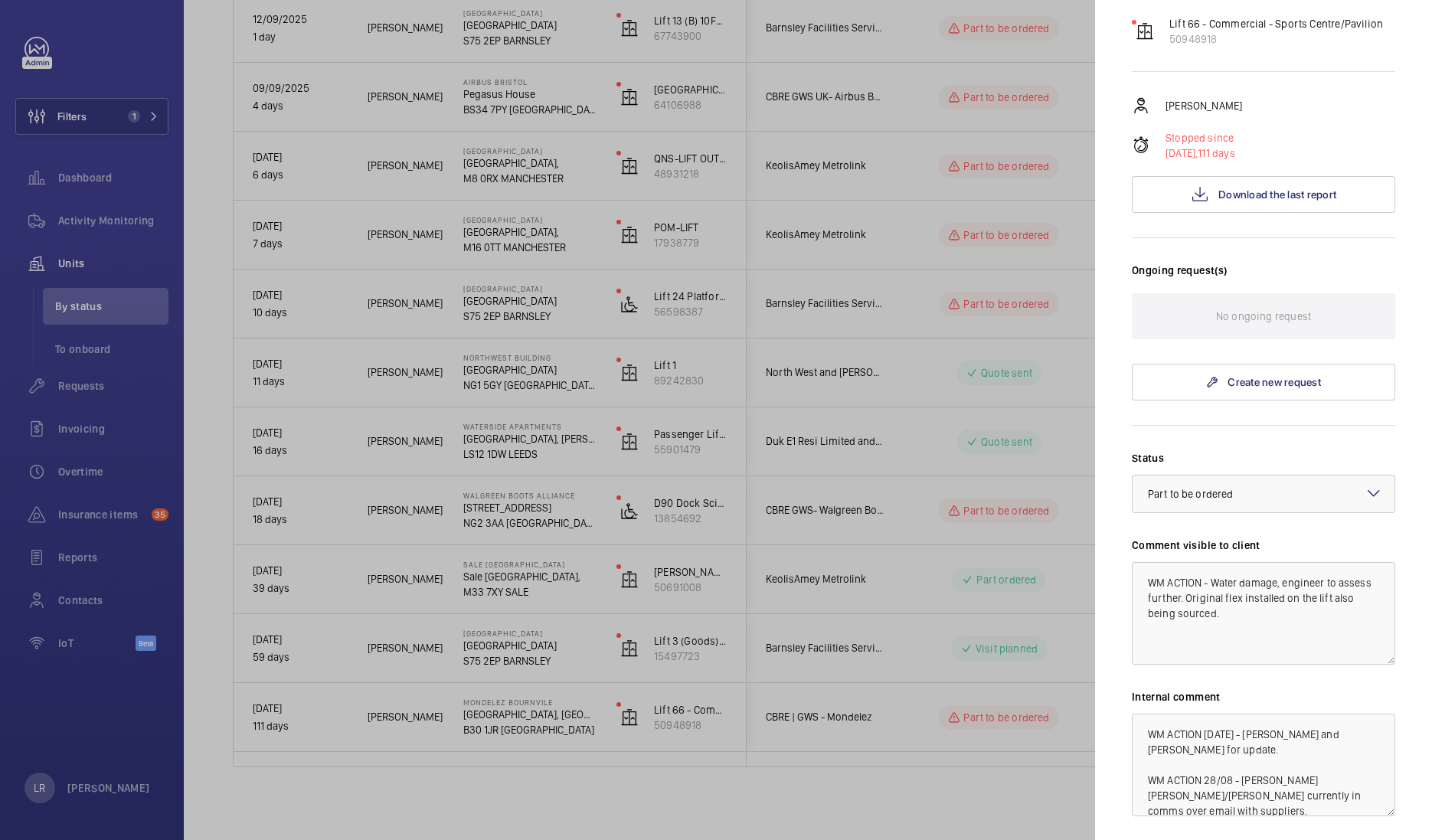
scroll to position [222, 0]
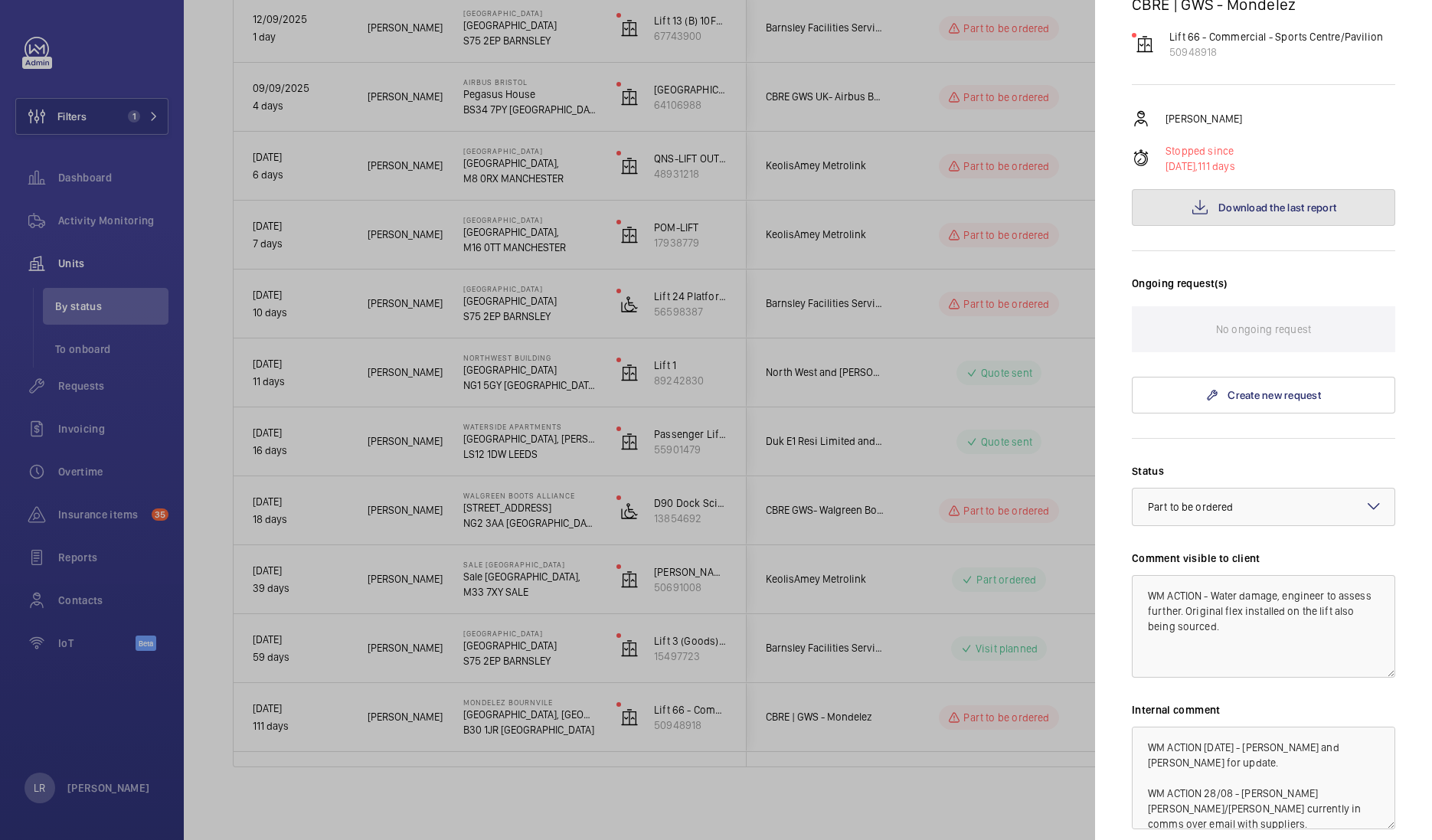
click at [1258, 201] on span "Download the last report" at bounding box center [1277, 208] width 118 height 13
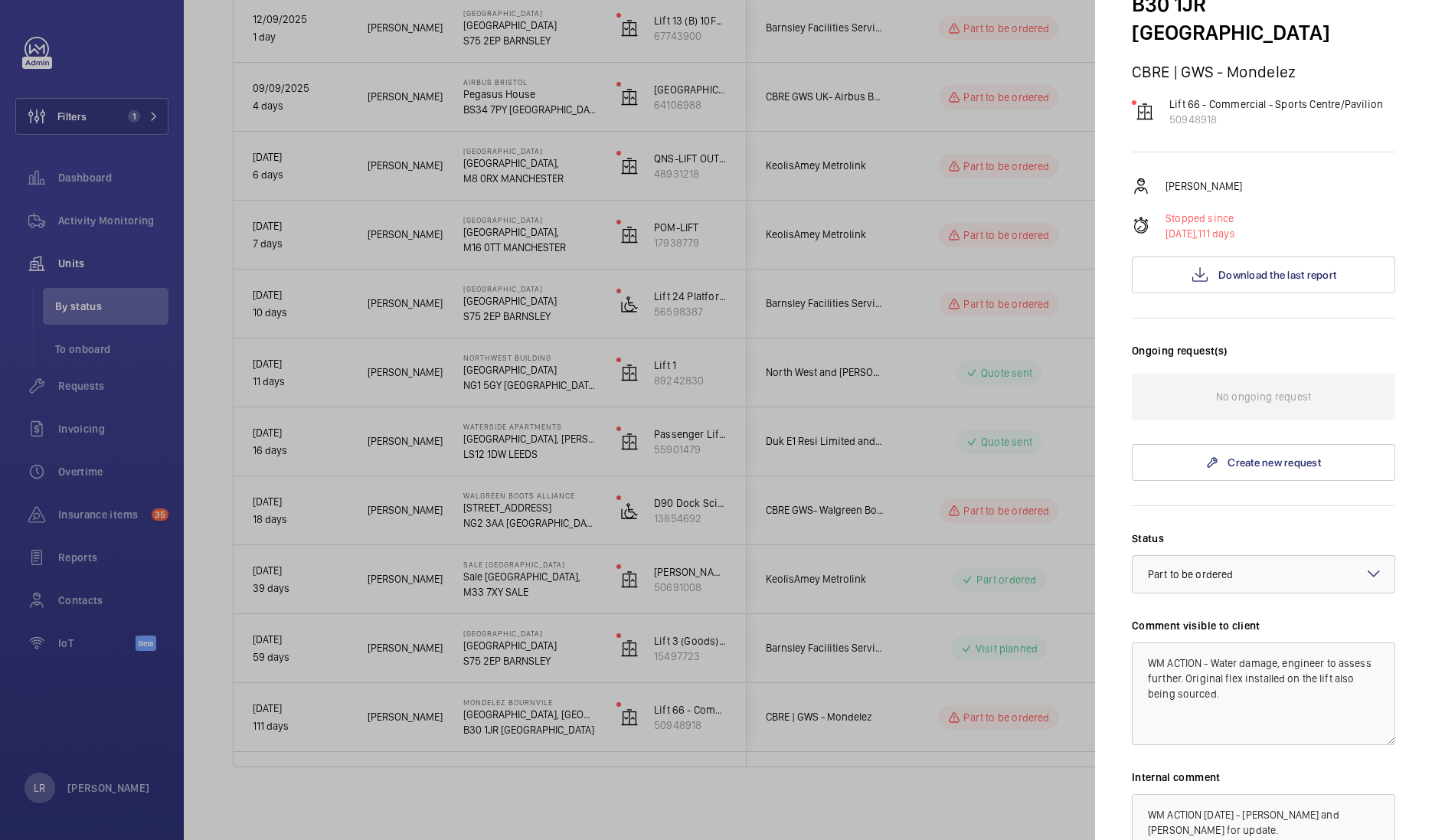
scroll to position [167, 0]
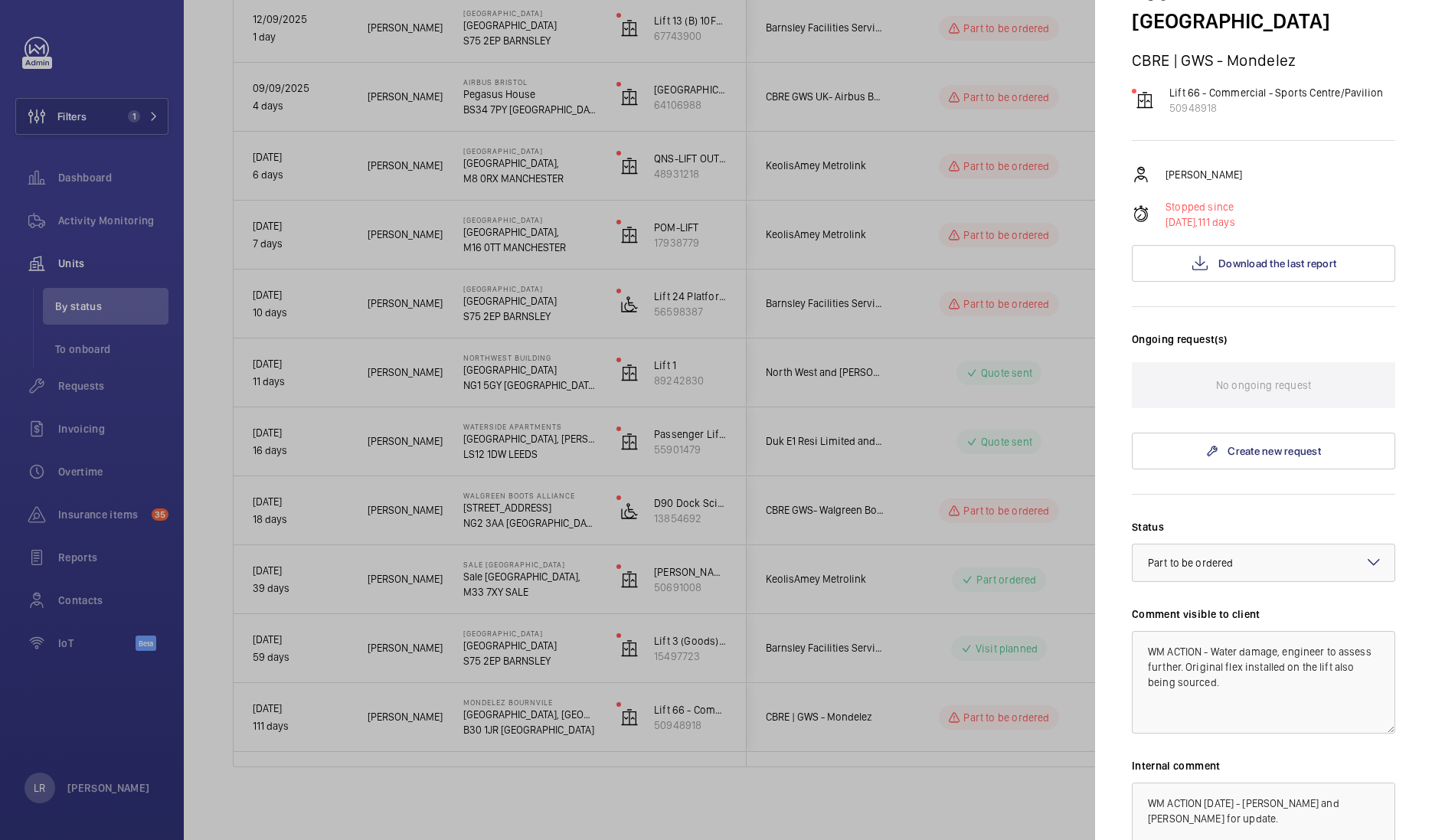
click at [992, 200] on mat-sidenav-container "Filters 1 Dashboard Activity Monitoring Units By status To onboard Requests Inv…" at bounding box center [716, 420] width 1432 height 840
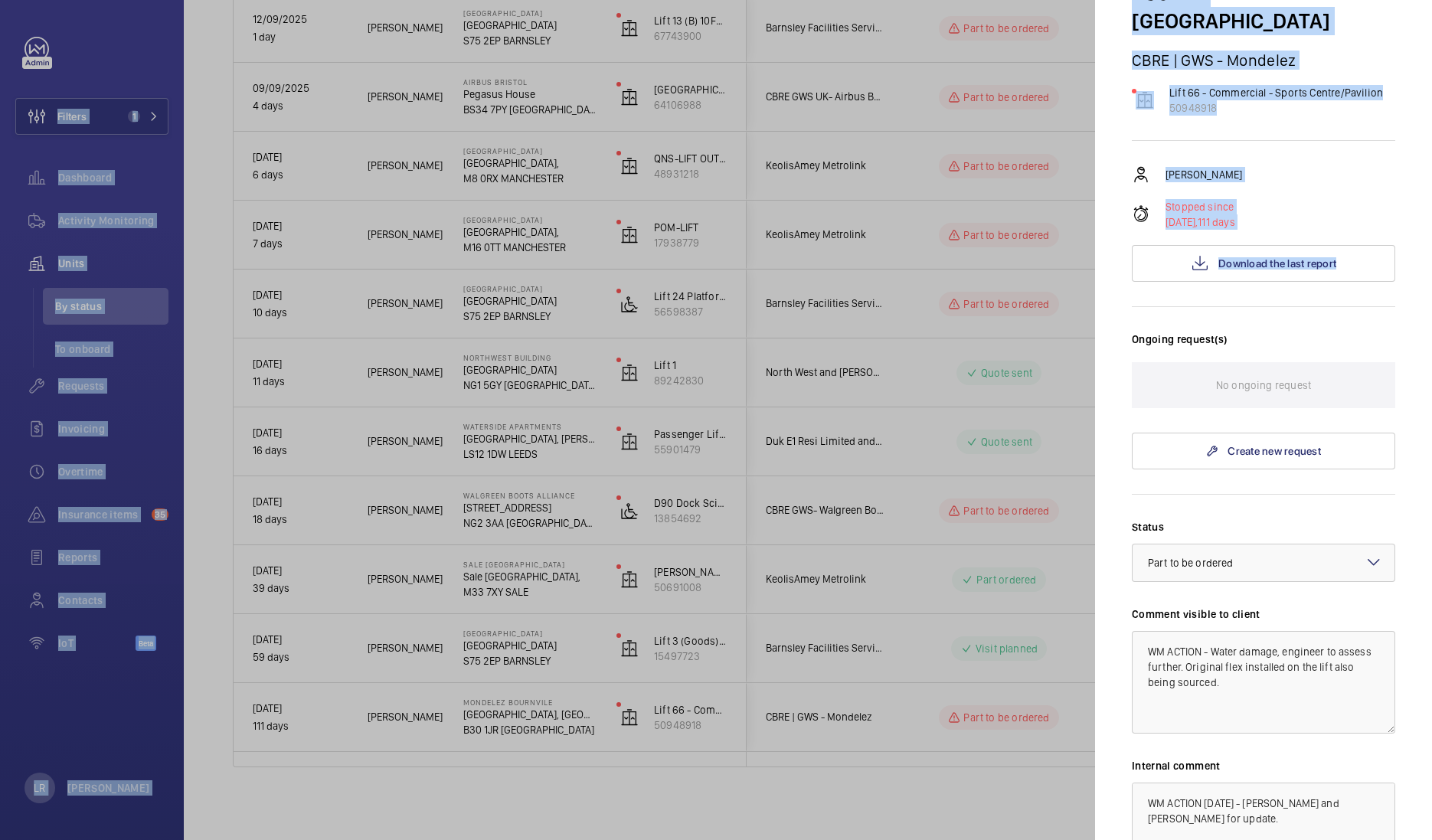
drag, startPoint x: 992, startPoint y: 200, endPoint x: 874, endPoint y: 194, distance: 118.2
click at [874, 194] on div at bounding box center [716, 420] width 1432 height 840
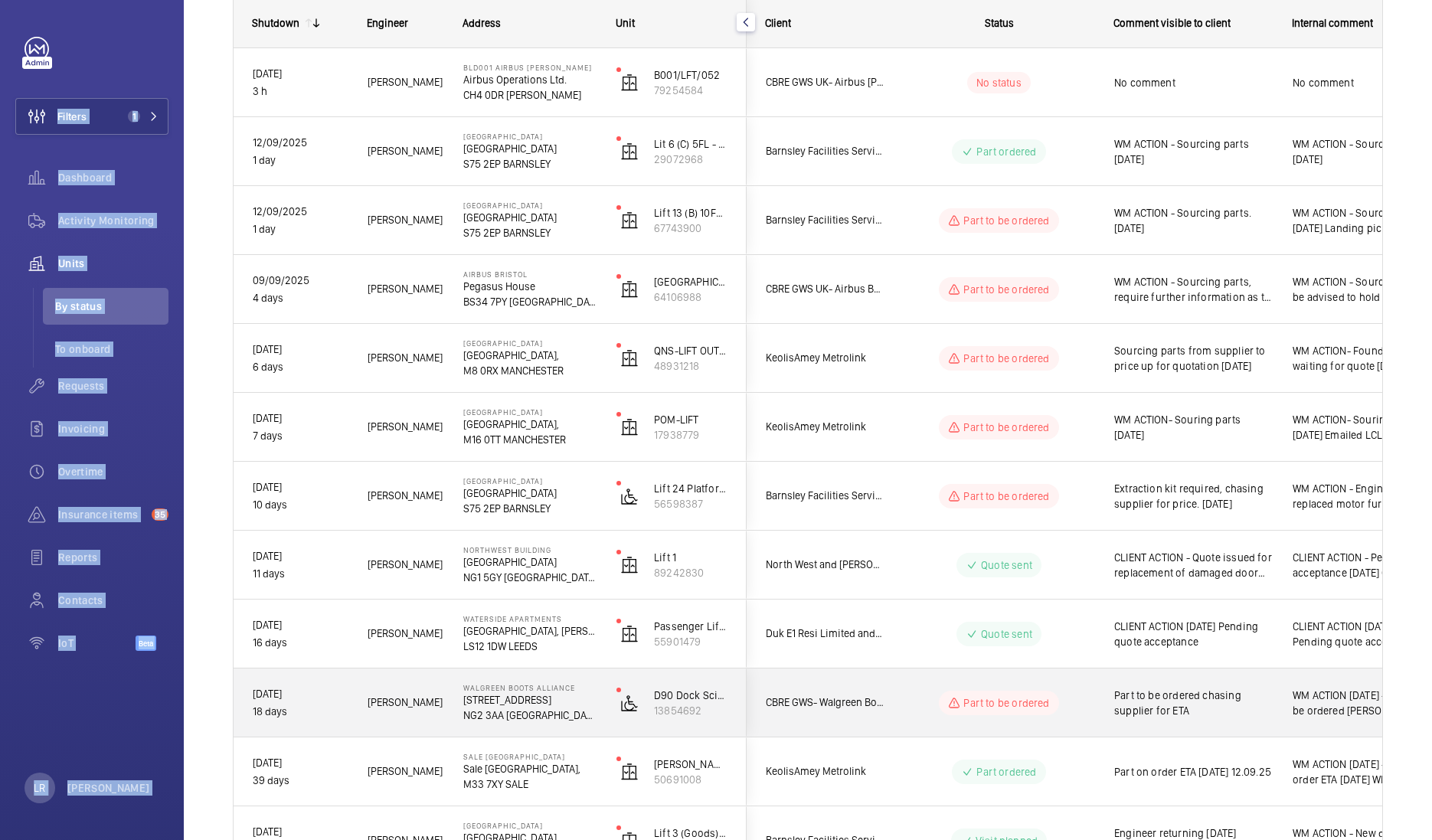
scroll to position [233, 0]
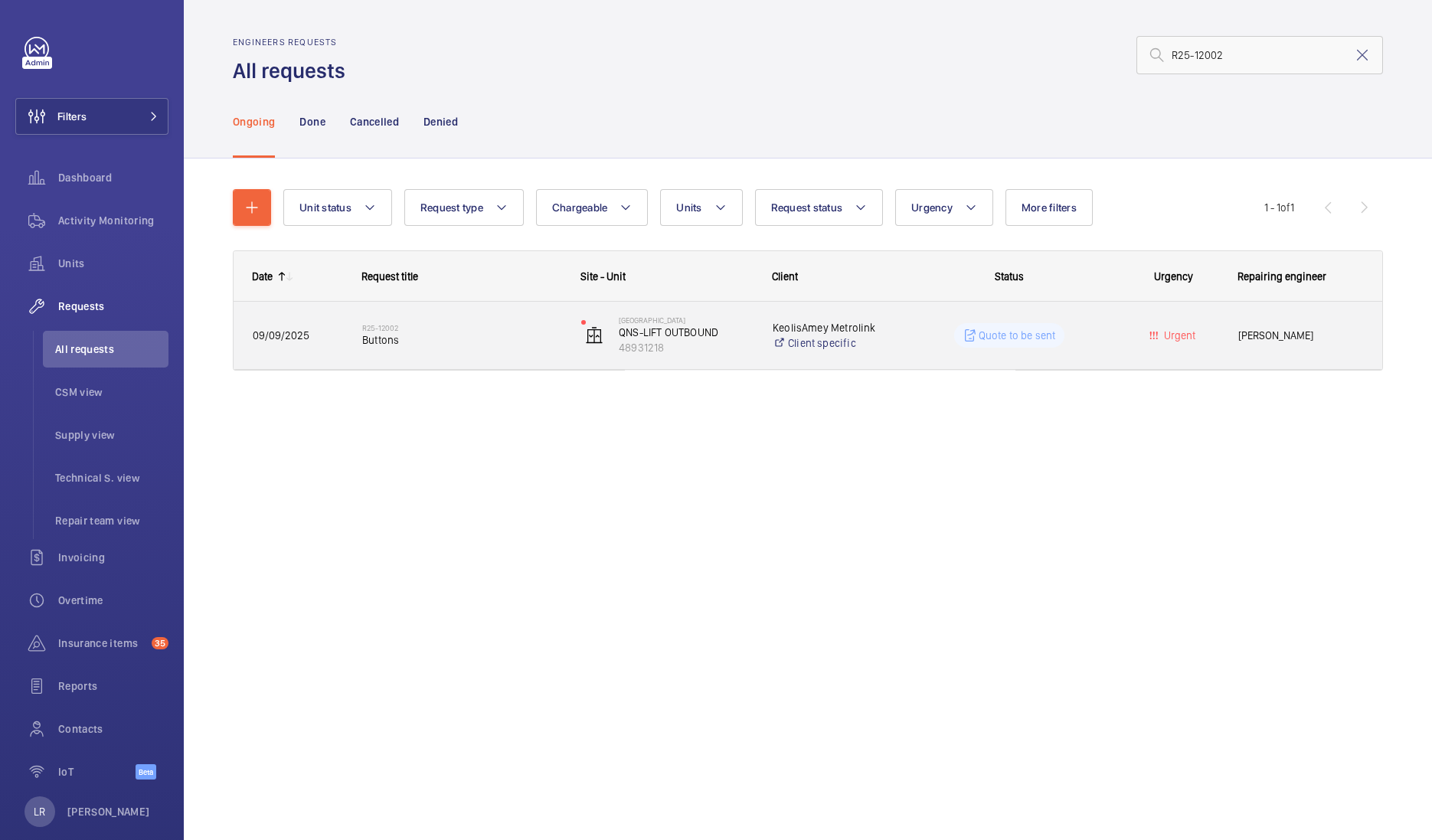
click at [446, 309] on div "R25-12002 Buttons" at bounding box center [453, 335] width 218 height 69
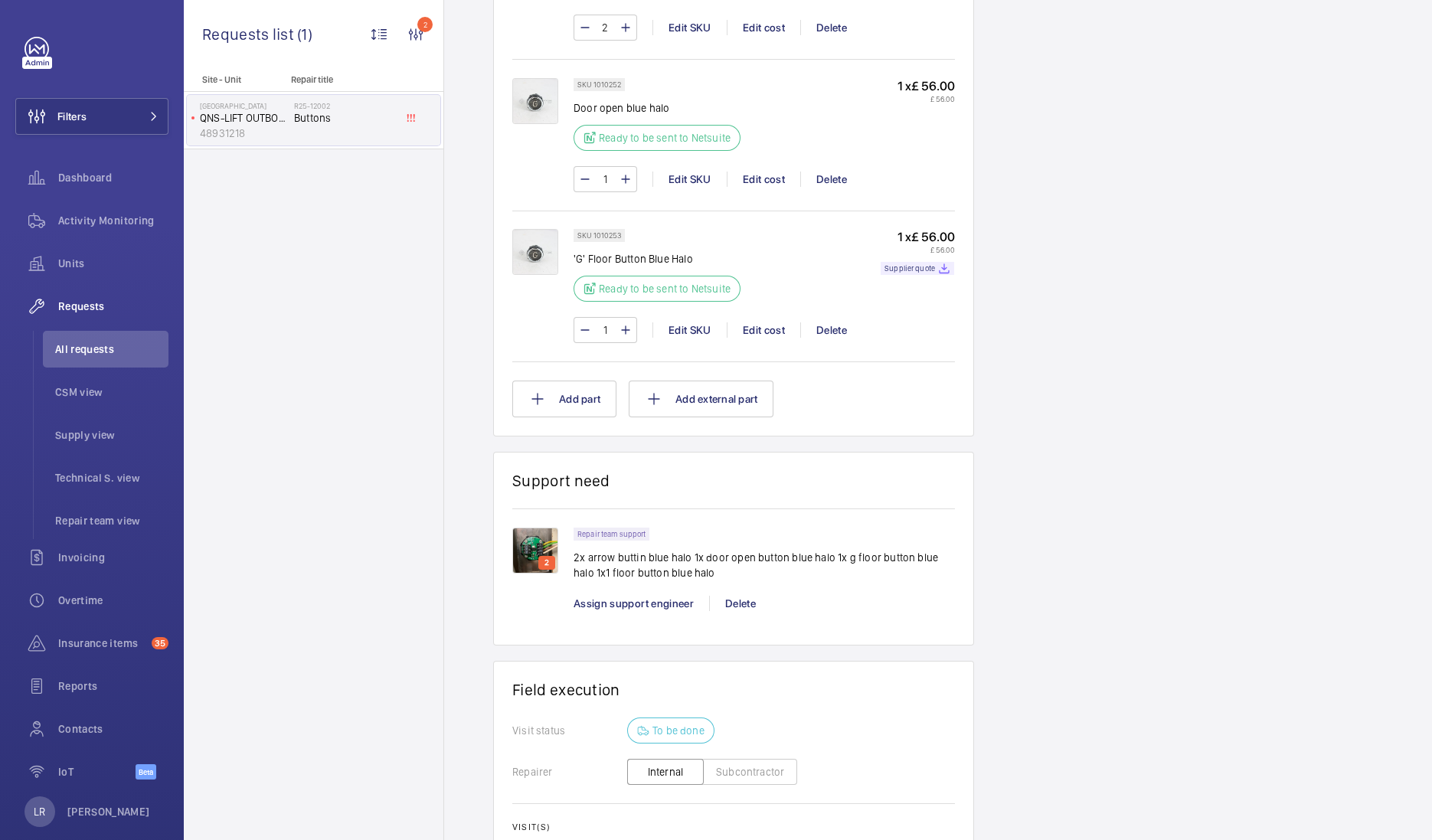
scroll to position [1348, 0]
click at [523, 555] on img at bounding box center [535, 550] width 46 height 46
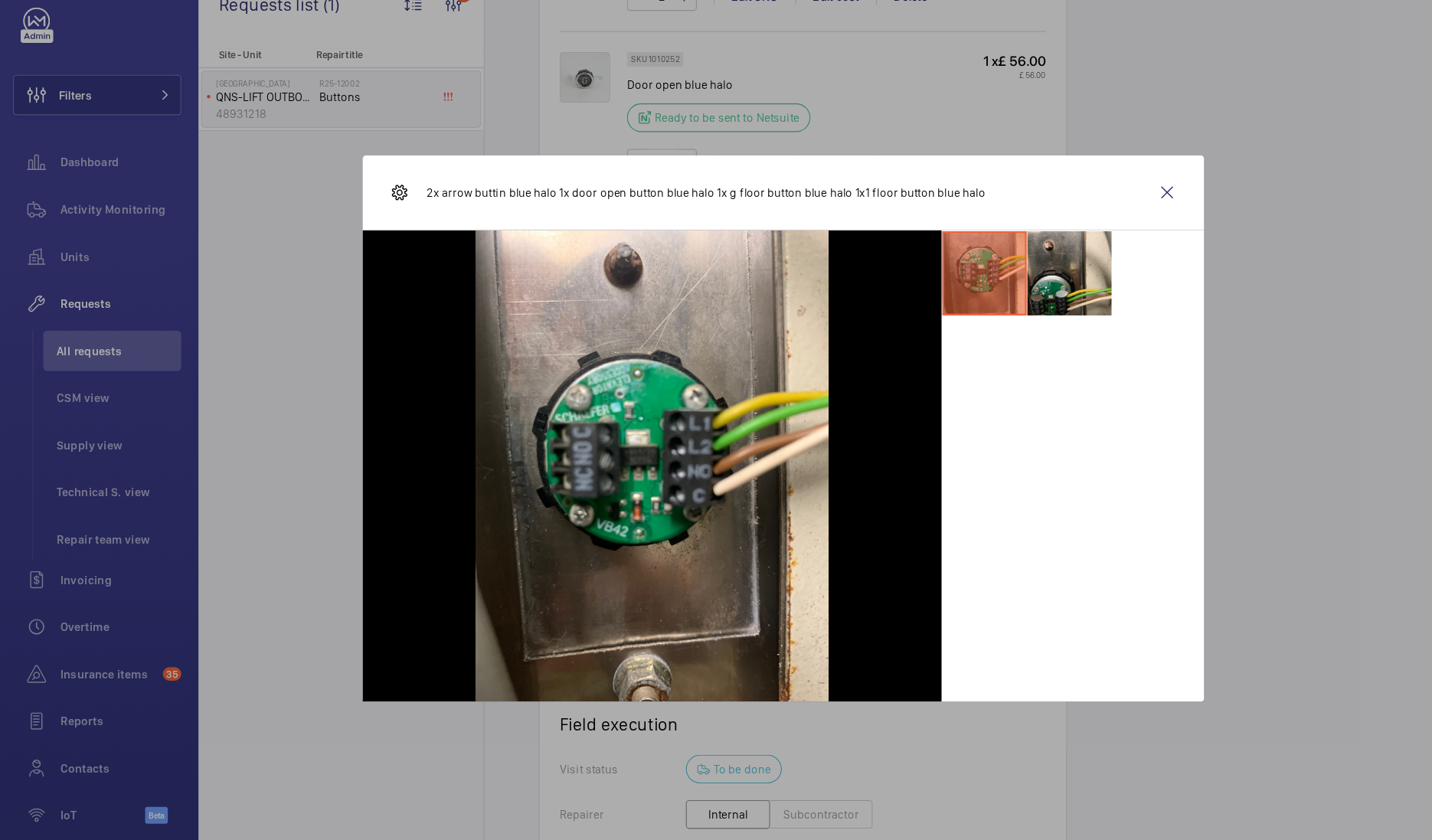
click at [1092, 197] on div "2x arrow buttin blue halo 1x door open button blue halo 1x g floor button blue …" at bounding box center [716, 205] width 766 height 68
click at [1070, 206] on wm-front-icon-button at bounding box center [1065, 205] width 37 height 37
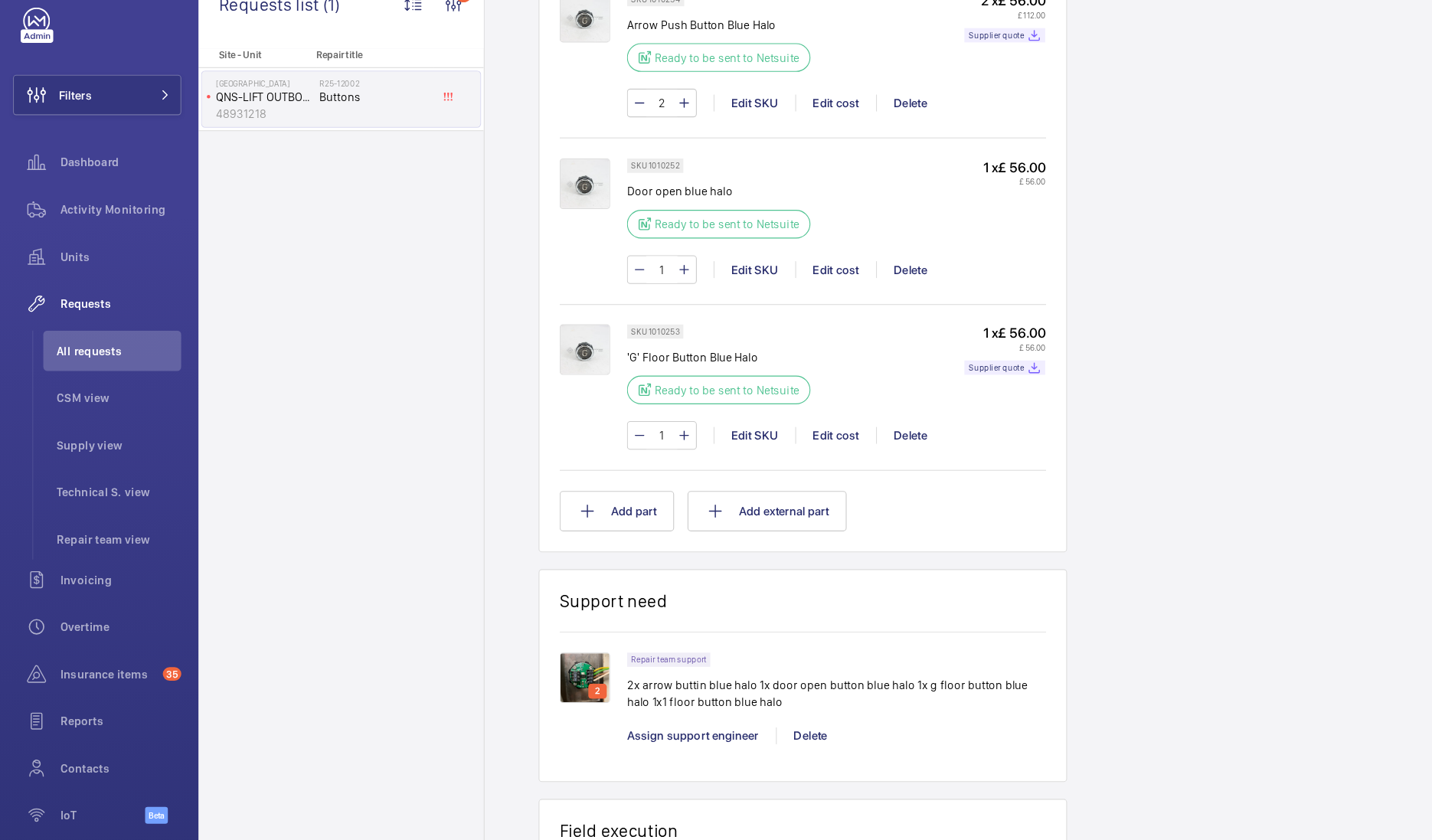
scroll to position [1266, 0]
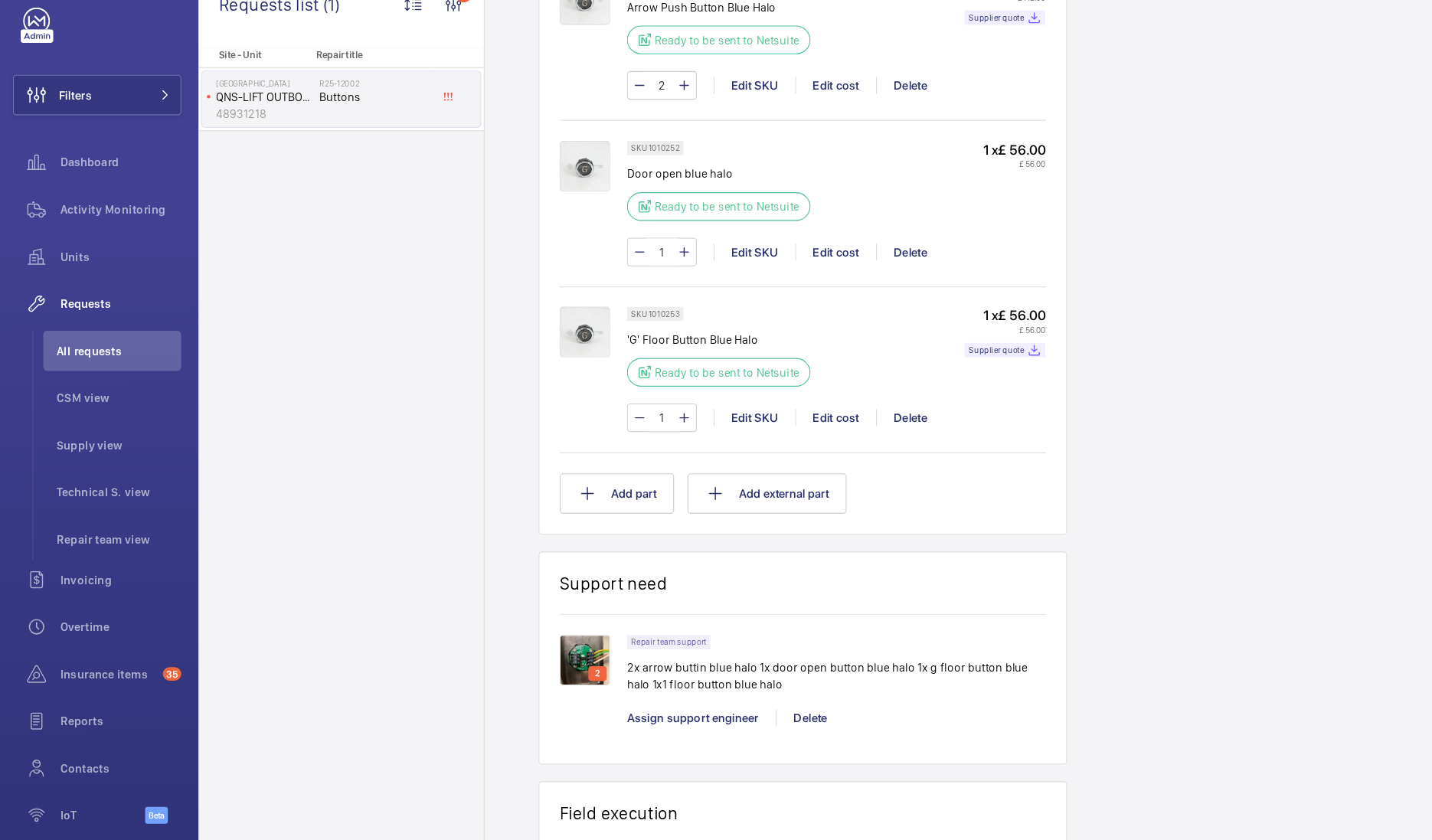
click at [537, 628] on img at bounding box center [535, 631] width 46 height 46
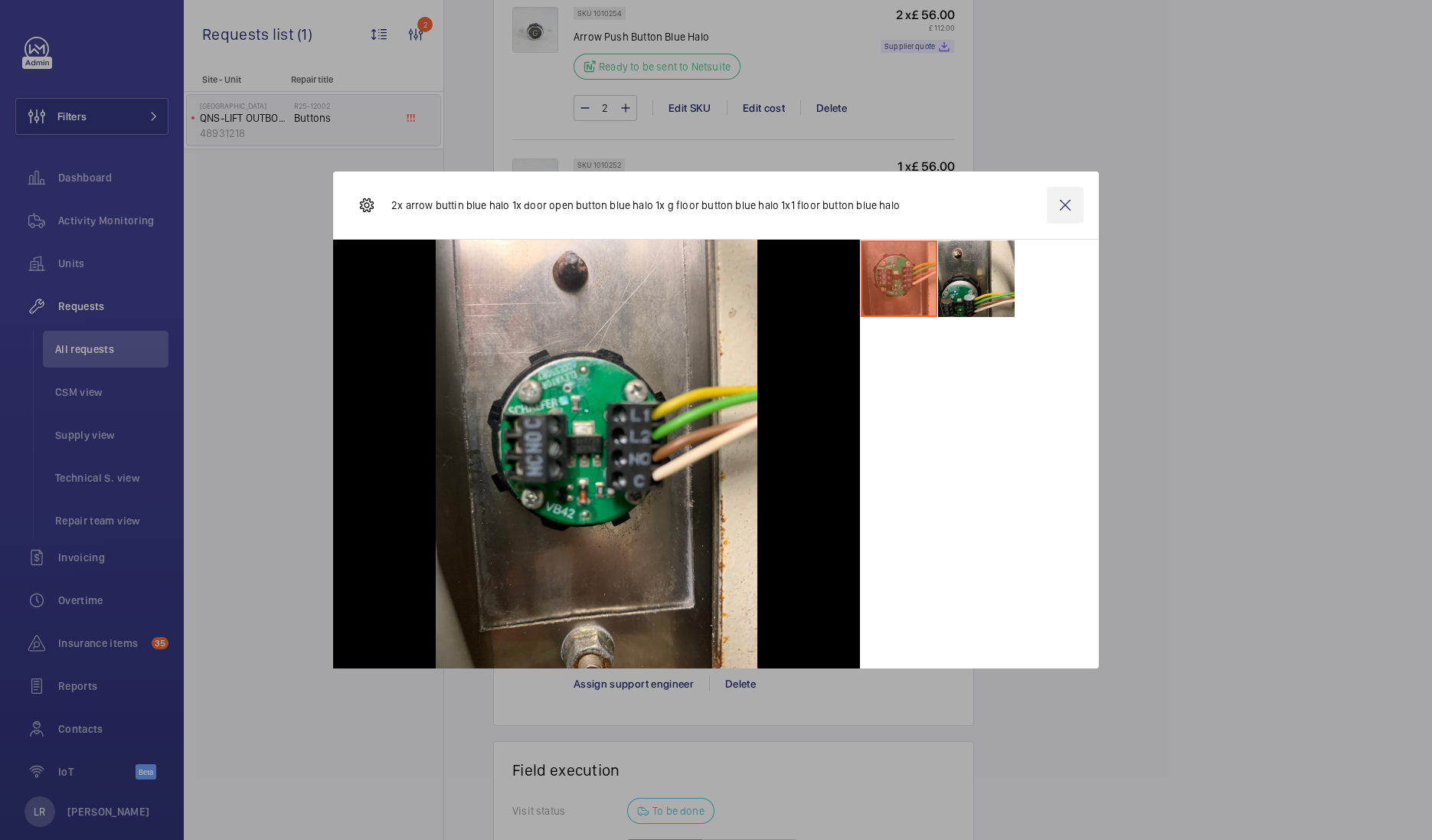
click at [1072, 192] on wm-front-icon-button at bounding box center [1065, 205] width 37 height 37
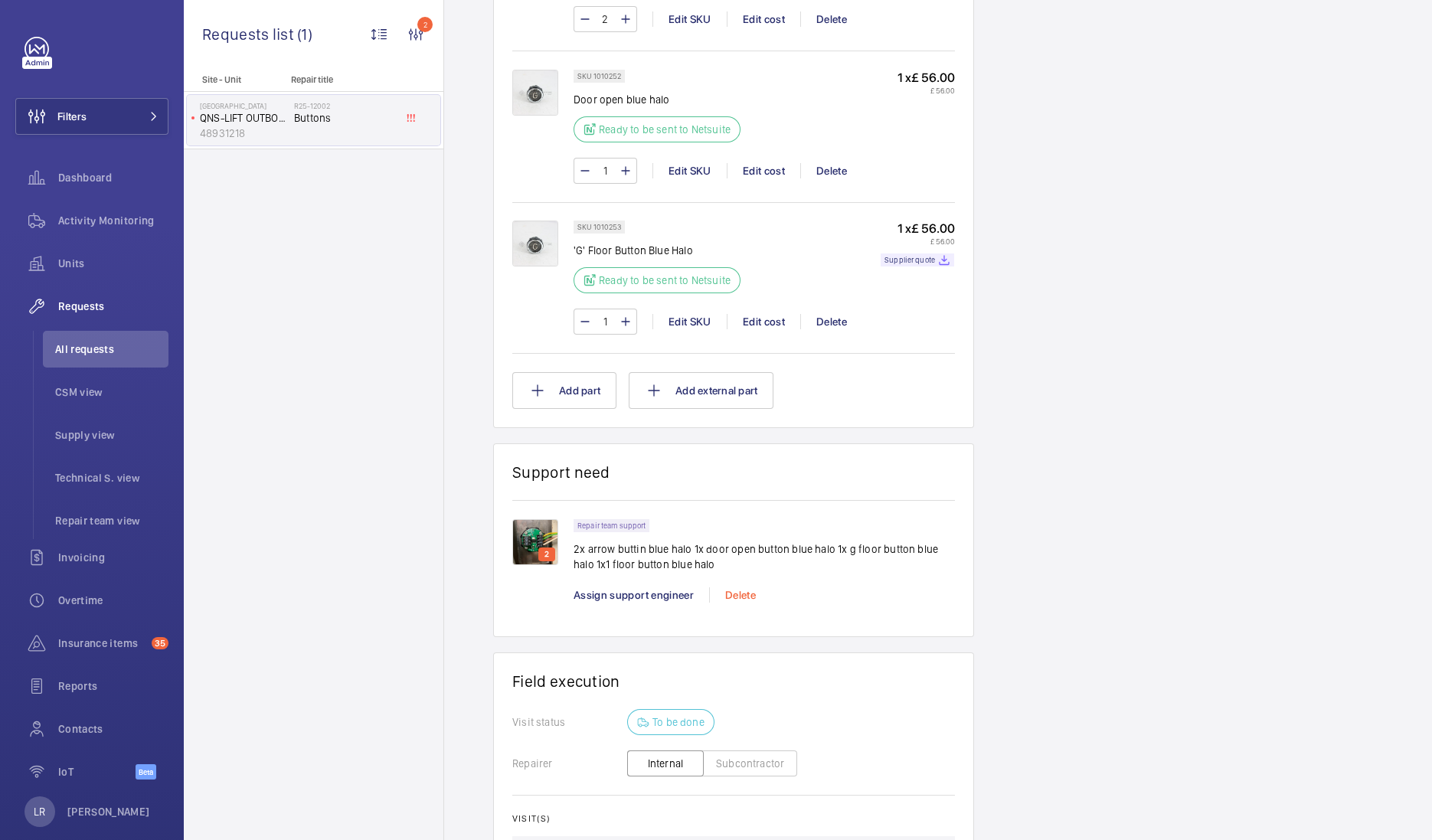
scroll to position [1362, 0]
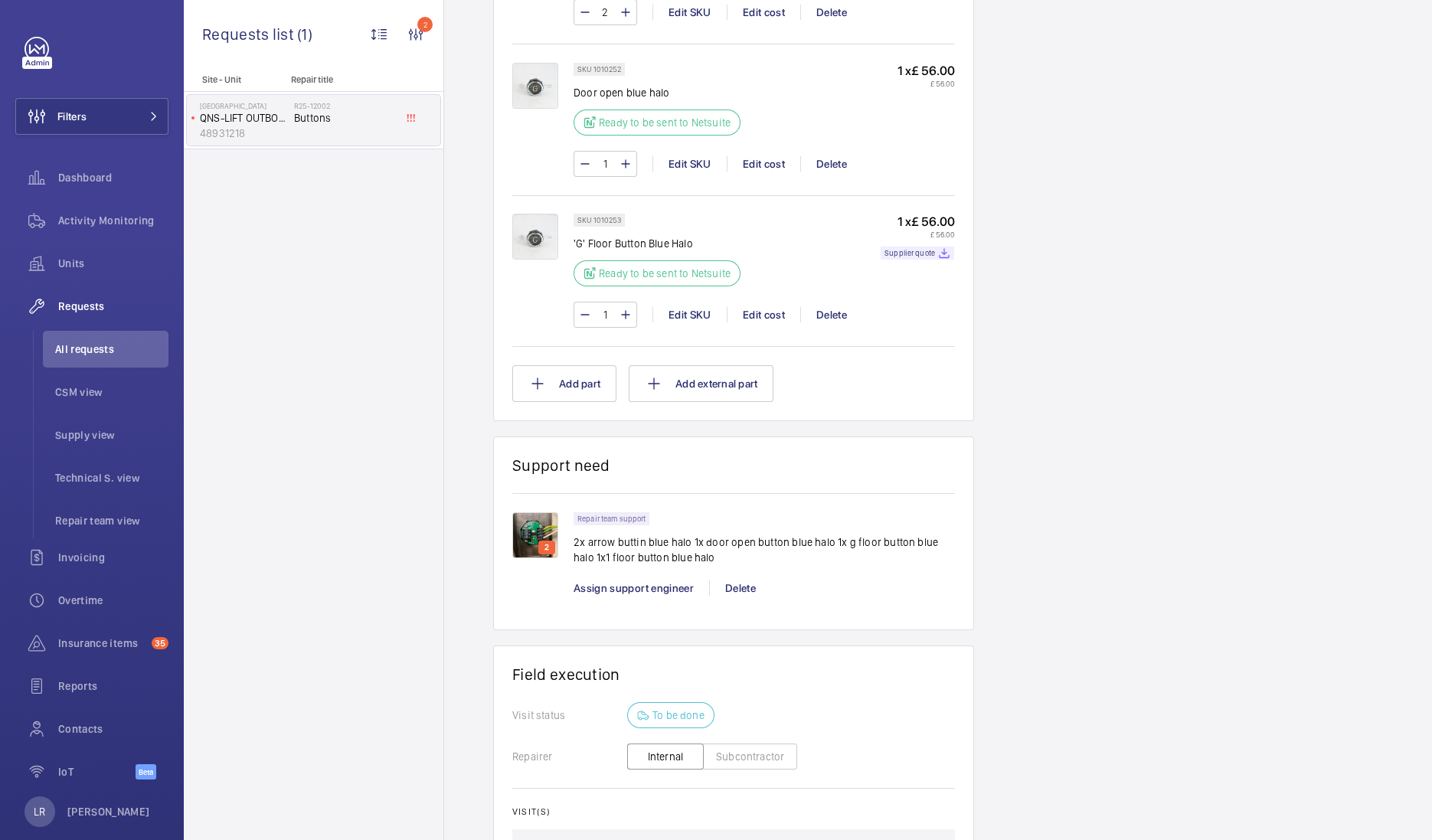
click at [530, 513] on img at bounding box center [535, 535] width 46 height 46
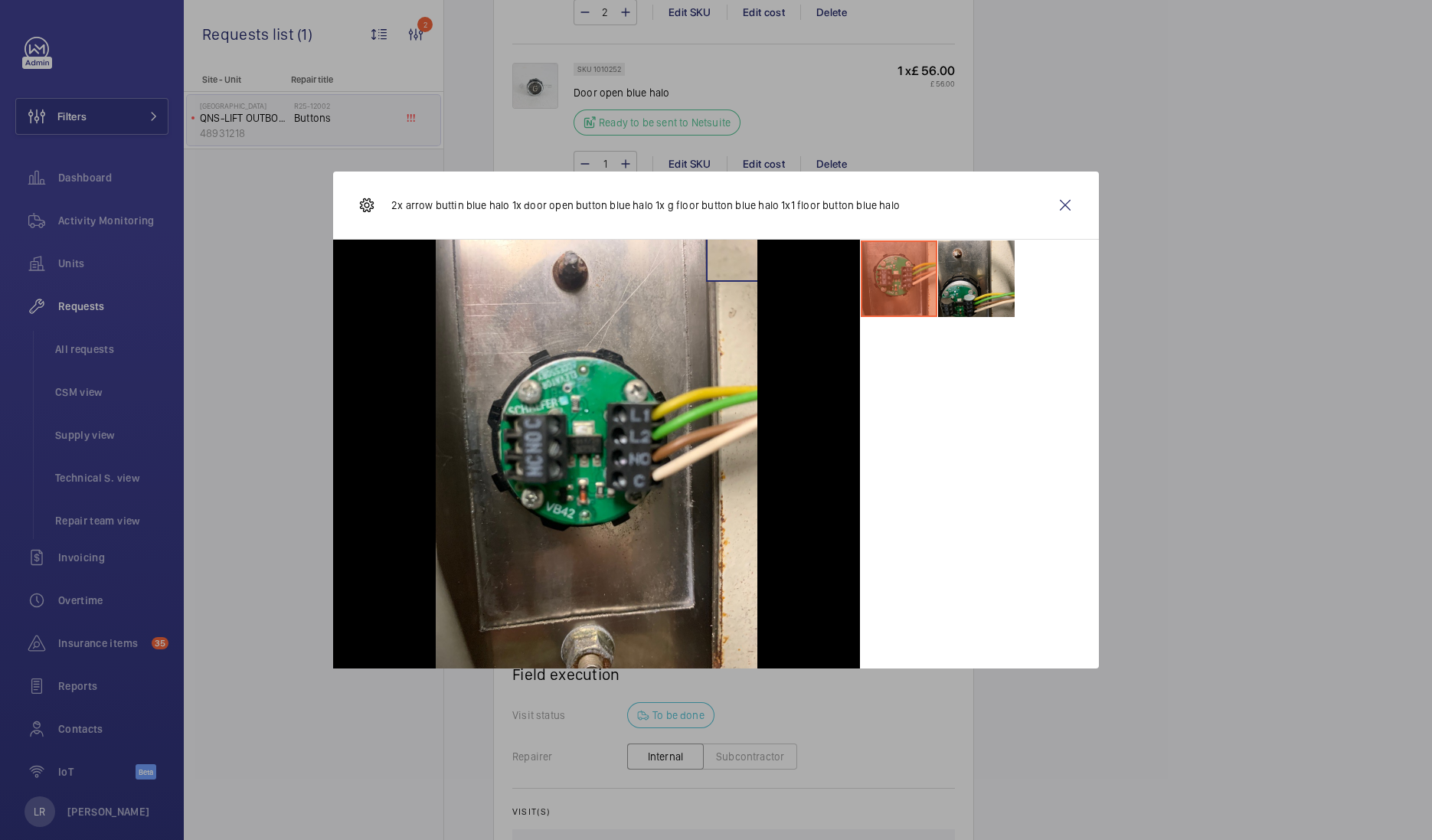
click at [991, 140] on div at bounding box center [716, 420] width 1432 height 840
